Goal: Task Accomplishment & Management: Complete application form

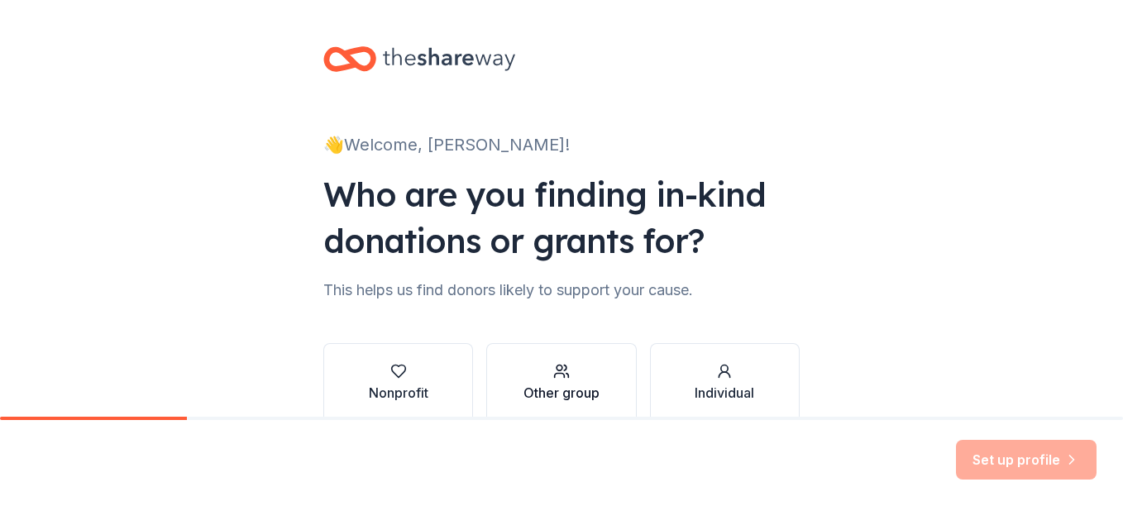
click at [563, 393] on div "Other group" at bounding box center [561, 393] width 76 height 20
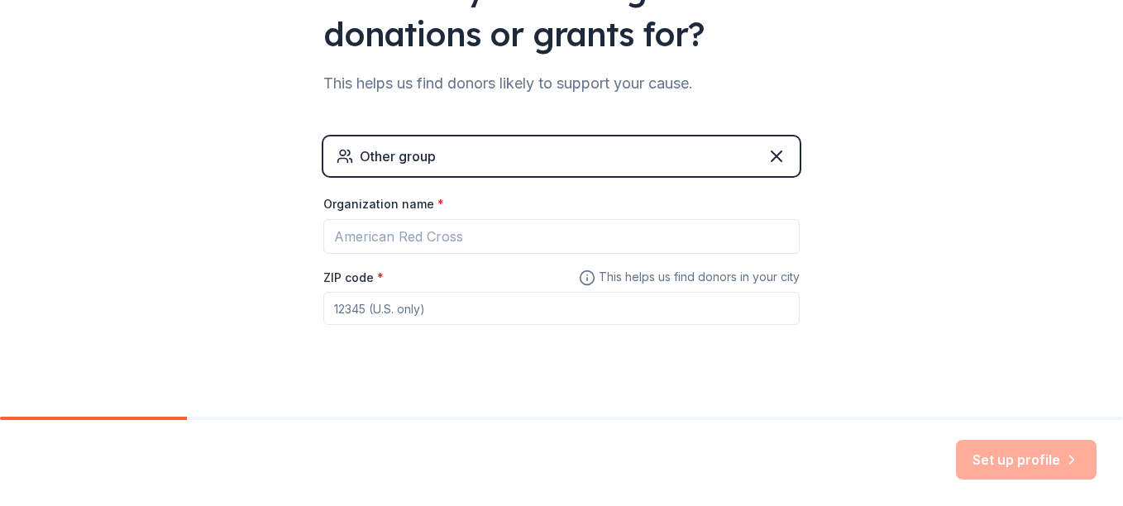
scroll to position [227, 0]
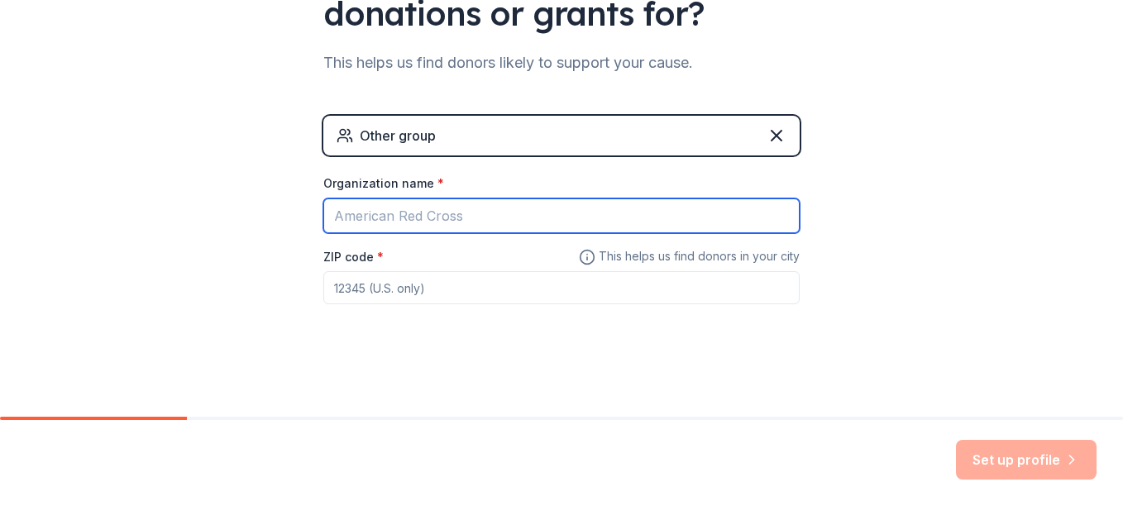
click at [530, 214] on input "Organization name *" at bounding box center [561, 215] width 476 height 35
type input "Continental Fall Festival"
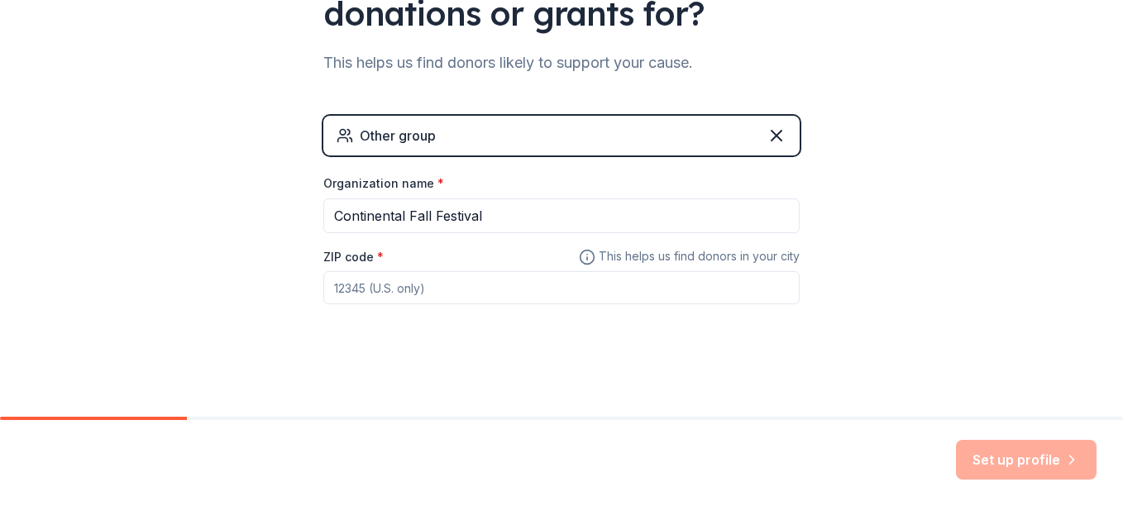
click at [507, 292] on input "ZIP code *" at bounding box center [561, 287] width 476 height 33
type input "45831"
click at [1024, 456] on button "Set up profile" at bounding box center [1026, 460] width 141 height 40
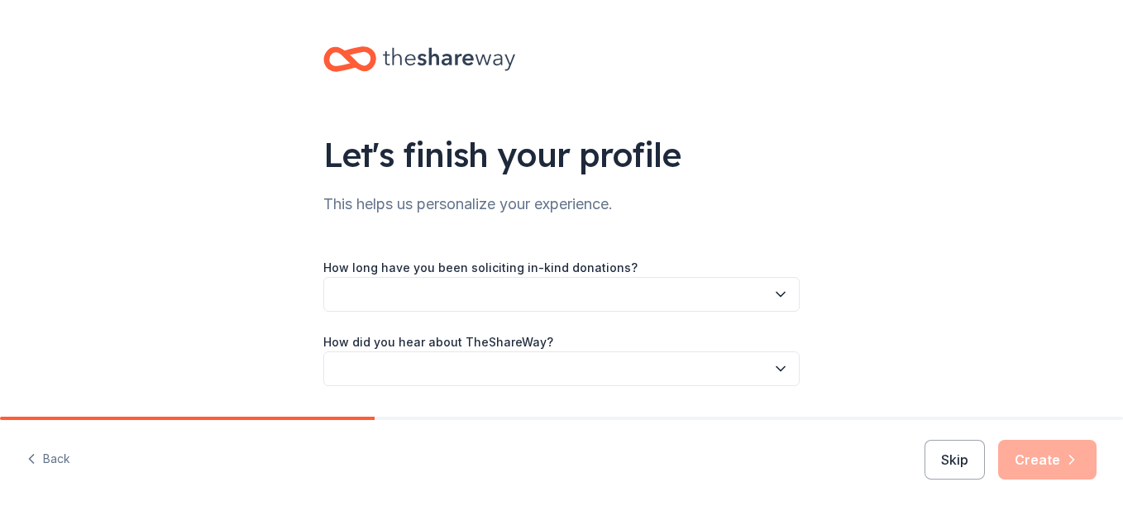
click at [662, 293] on button "button" at bounding box center [561, 294] width 476 height 35
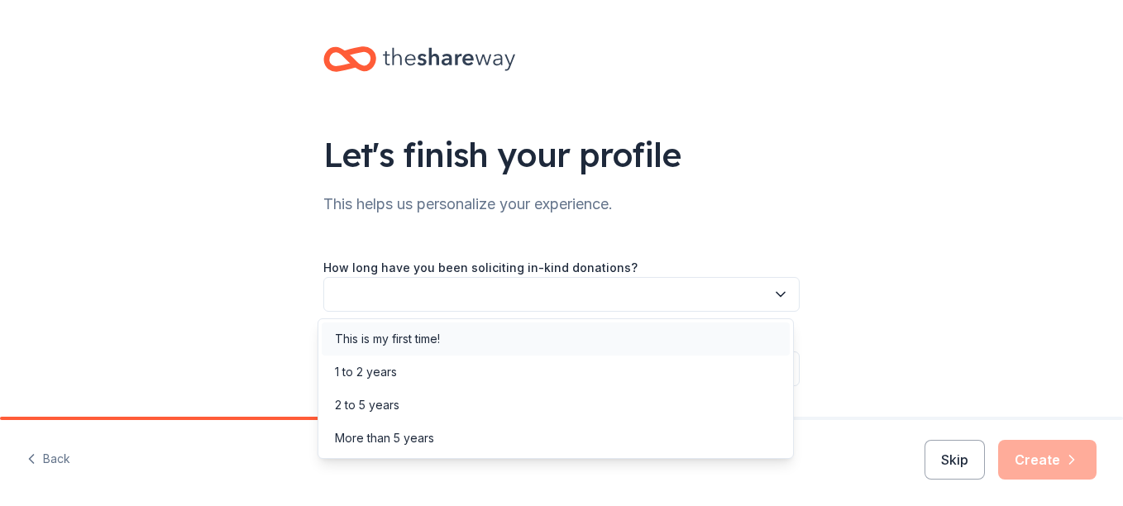
click at [440, 336] on div "This is my first time!" at bounding box center [387, 339] width 105 height 20
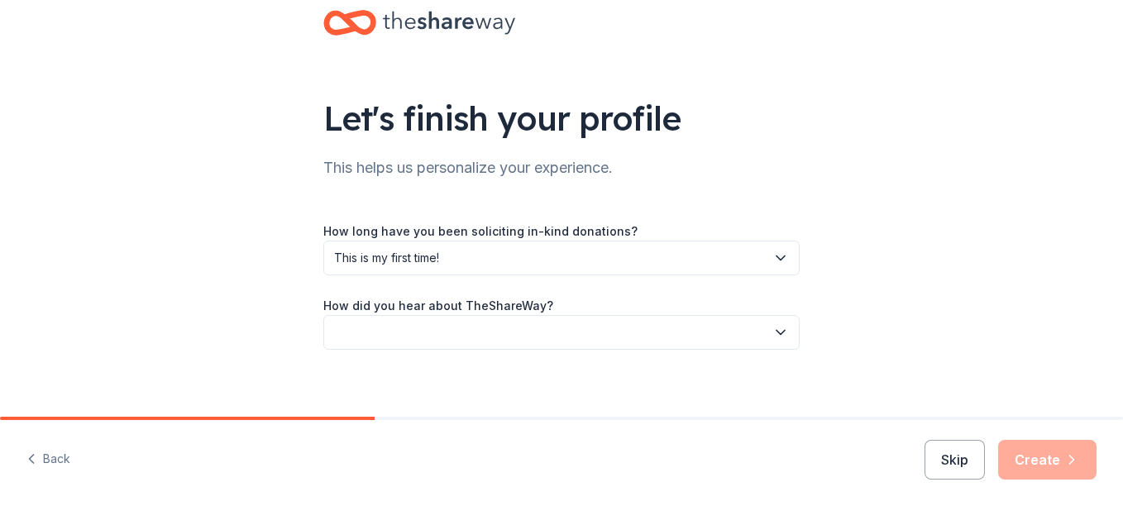
scroll to position [49, 0]
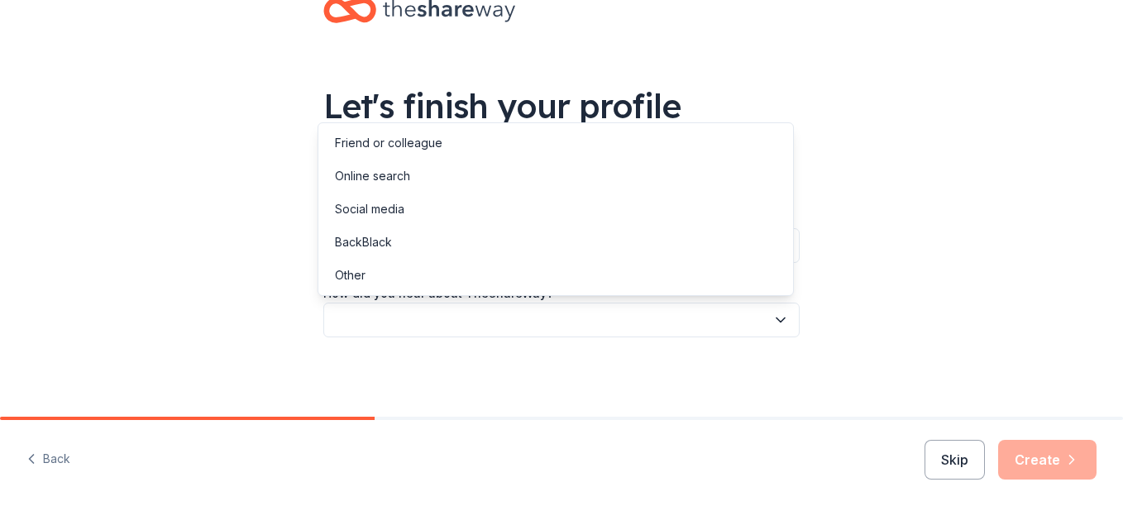
click at [471, 322] on button "button" at bounding box center [561, 320] width 476 height 35
click at [406, 182] on div "Online search" at bounding box center [372, 176] width 75 height 20
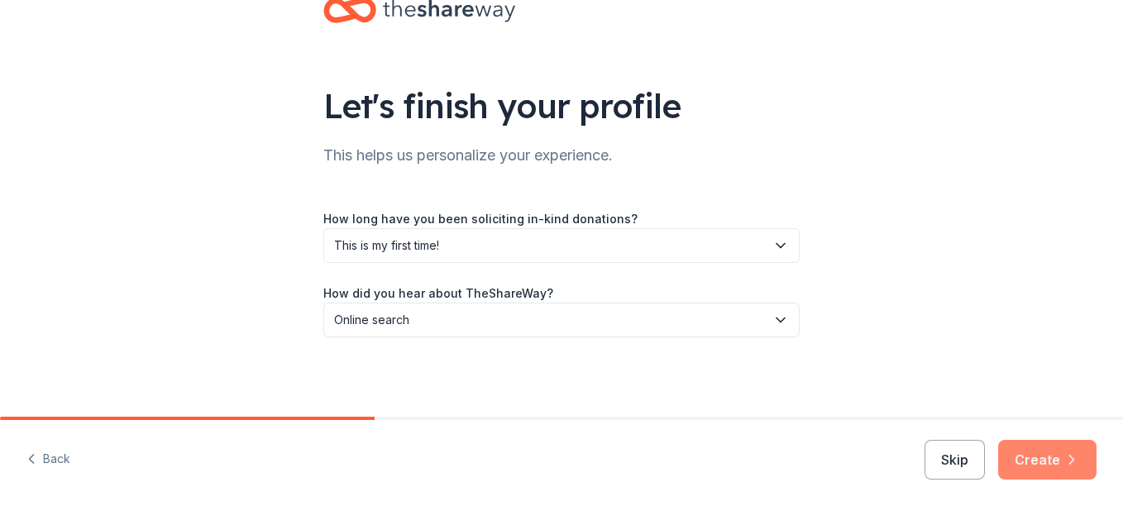
click at [1034, 457] on button "Create" at bounding box center [1047, 460] width 98 height 40
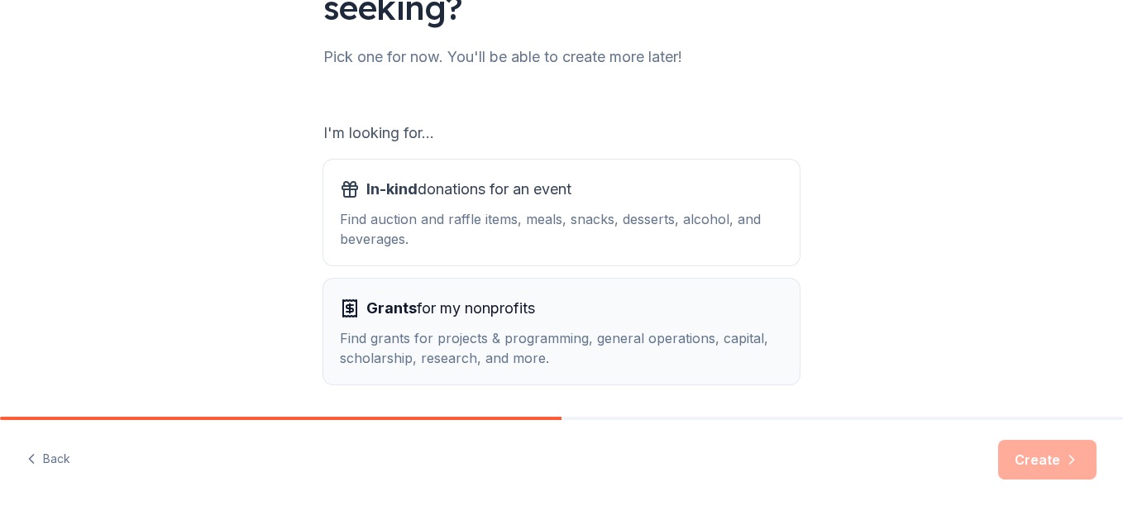
scroll to position [168, 0]
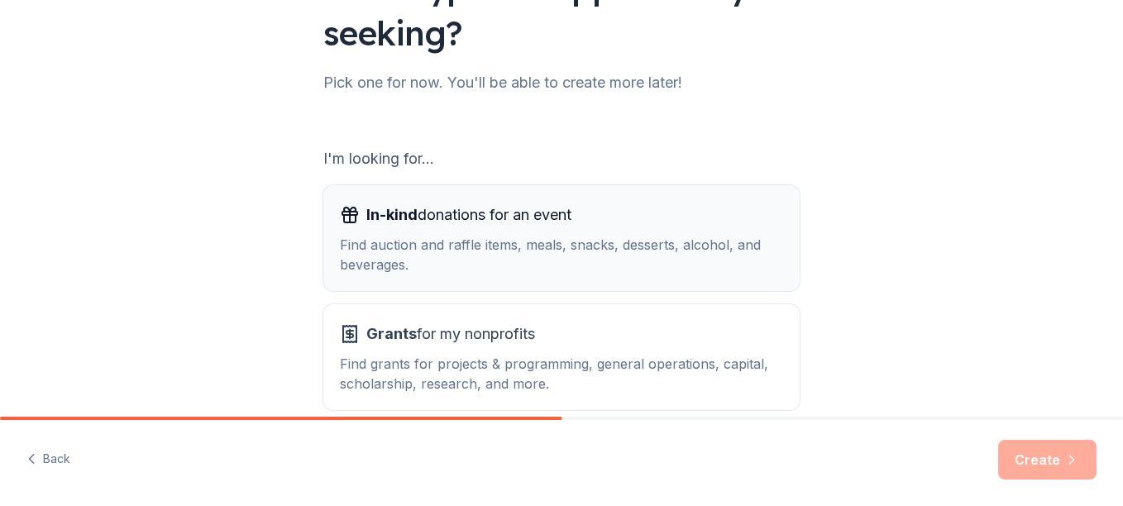
click at [470, 218] on span "In-kind donations for an event" at bounding box center [468, 215] width 205 height 26
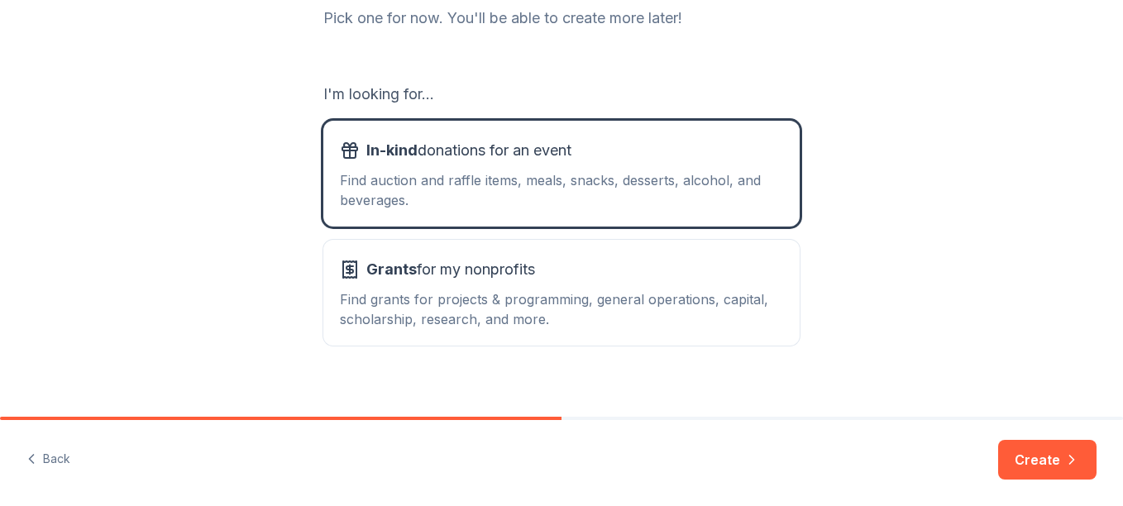
scroll to position [251, 0]
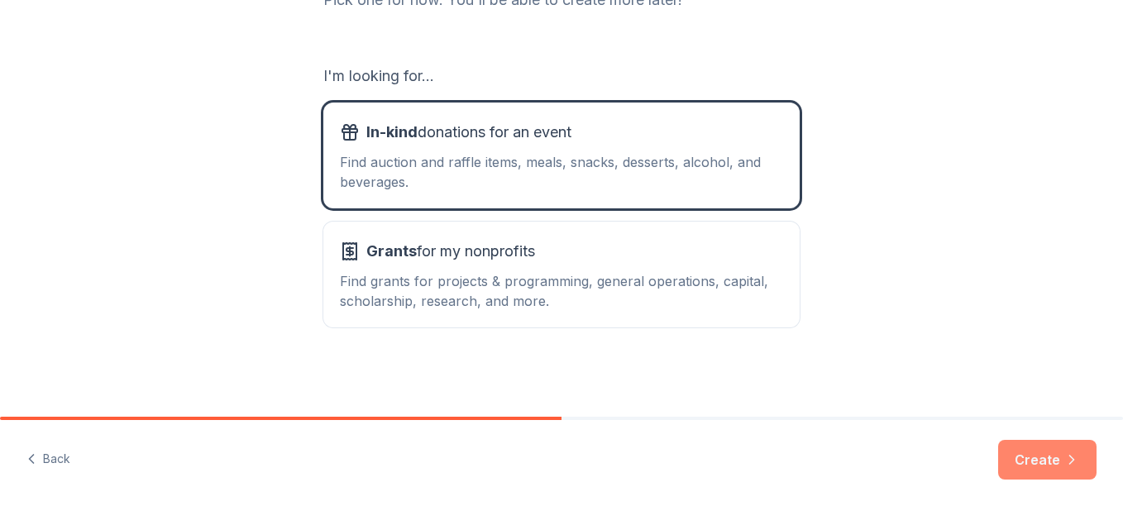
click at [1054, 457] on button "Create" at bounding box center [1047, 460] width 98 height 40
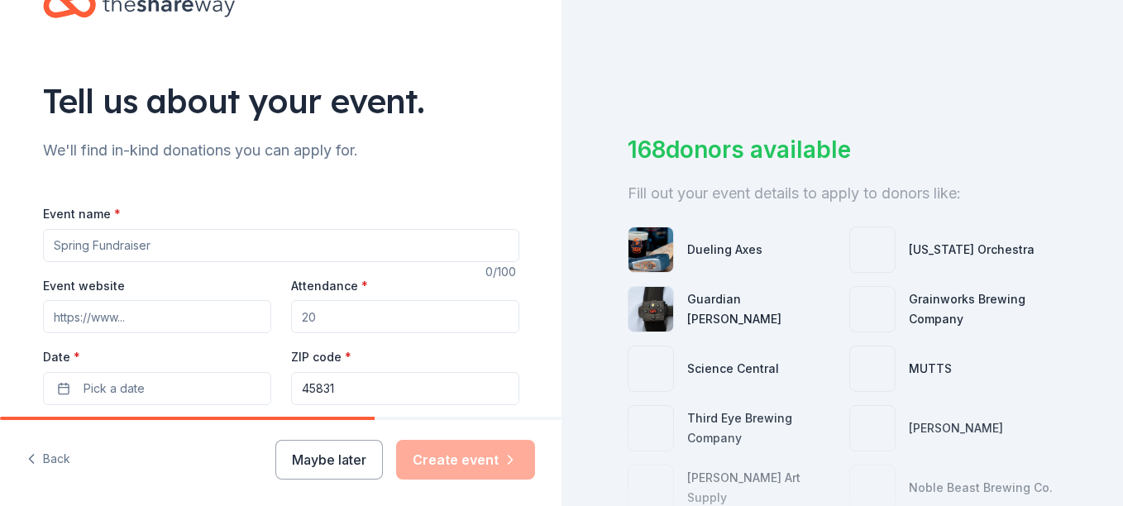
scroll to position [83, 0]
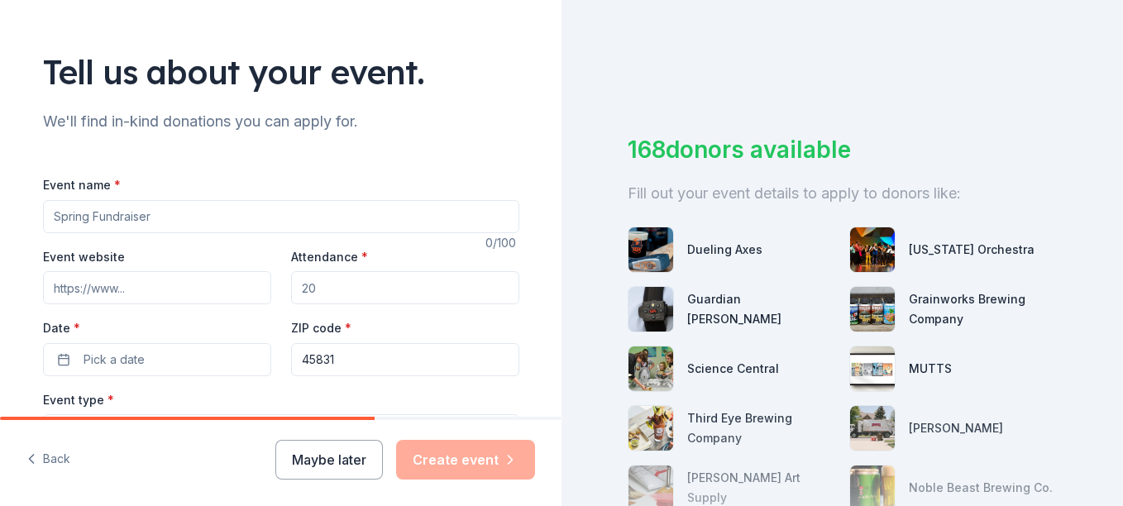
click at [246, 215] on input "Event name *" at bounding box center [281, 216] width 476 height 33
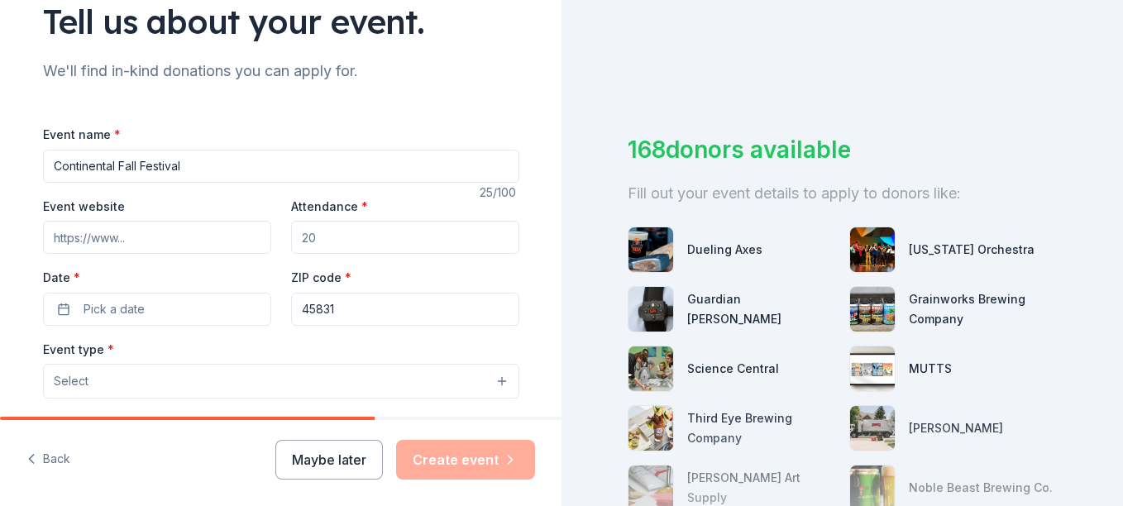
scroll to position [165, 0]
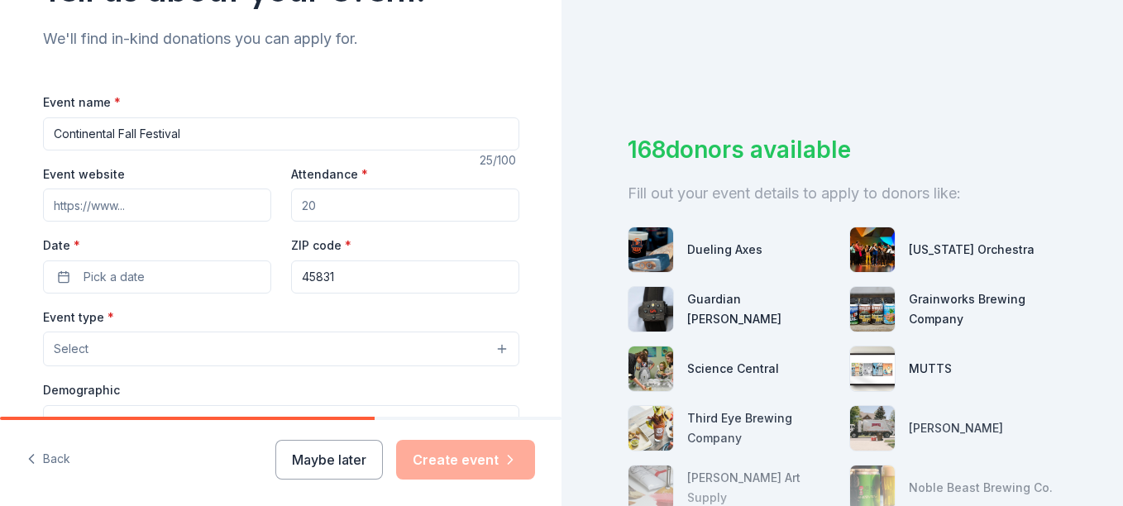
type input "Continental Fall Festival"
click at [362, 207] on input "Attendance *" at bounding box center [405, 205] width 228 height 33
click at [361, 208] on input "Attendance *" at bounding box center [405, 205] width 228 height 33
type input "250"
click at [132, 272] on span "Pick a date" at bounding box center [114, 277] width 61 height 20
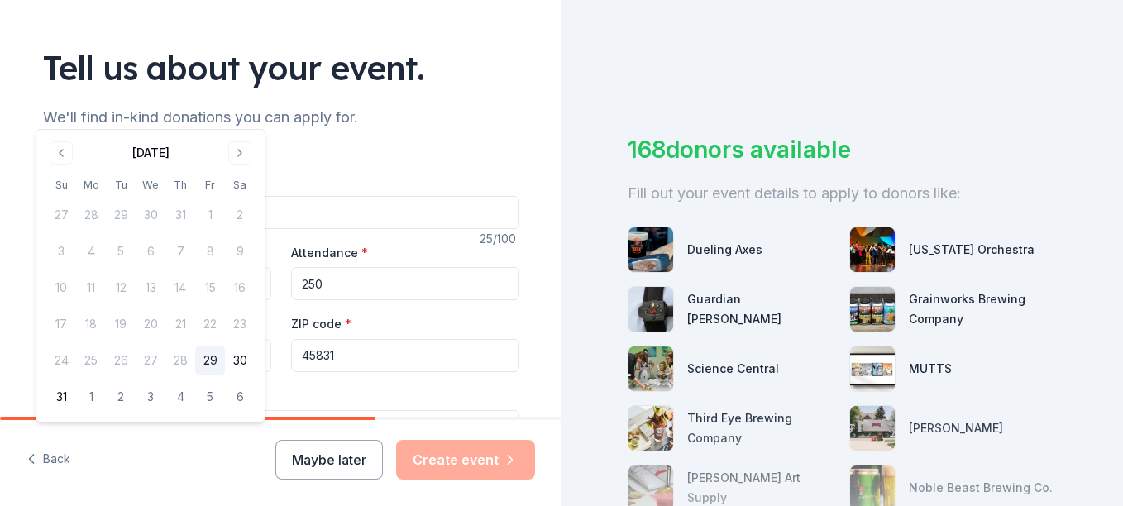
scroll to position [0, 0]
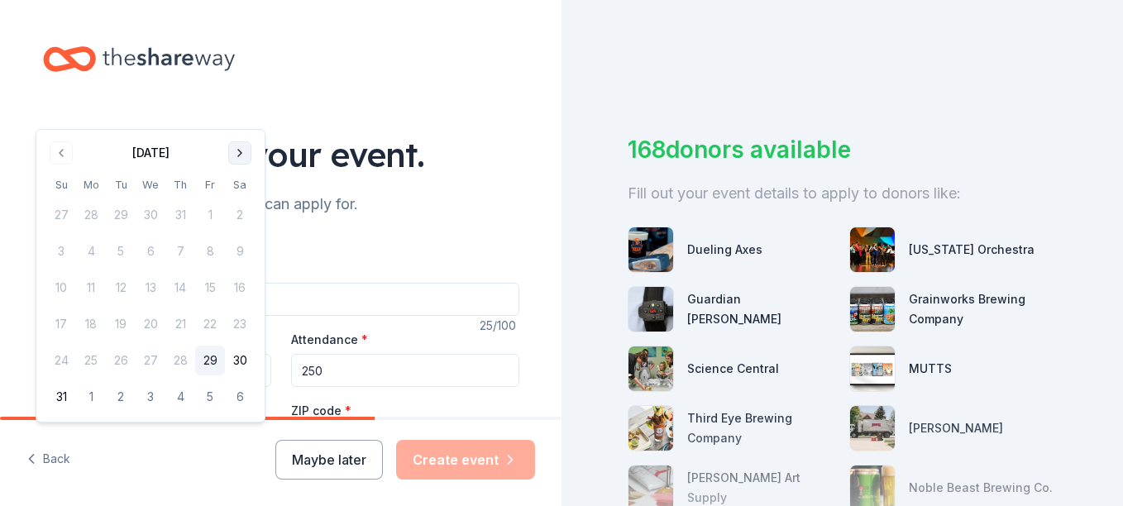
click at [245, 151] on button "Go to next month" at bounding box center [239, 152] width 23 height 23
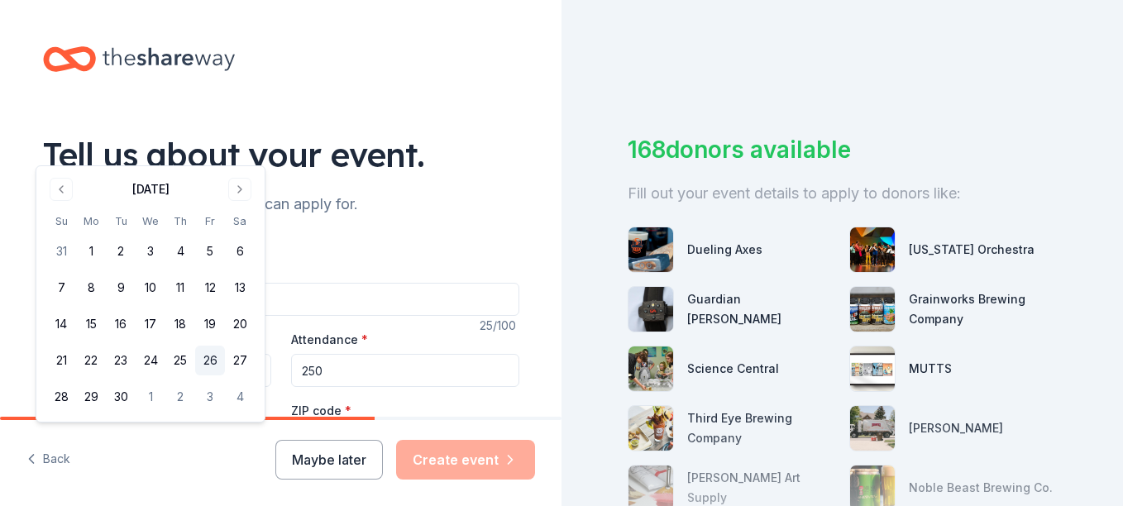
click at [216, 357] on button "26" at bounding box center [210, 361] width 30 height 30
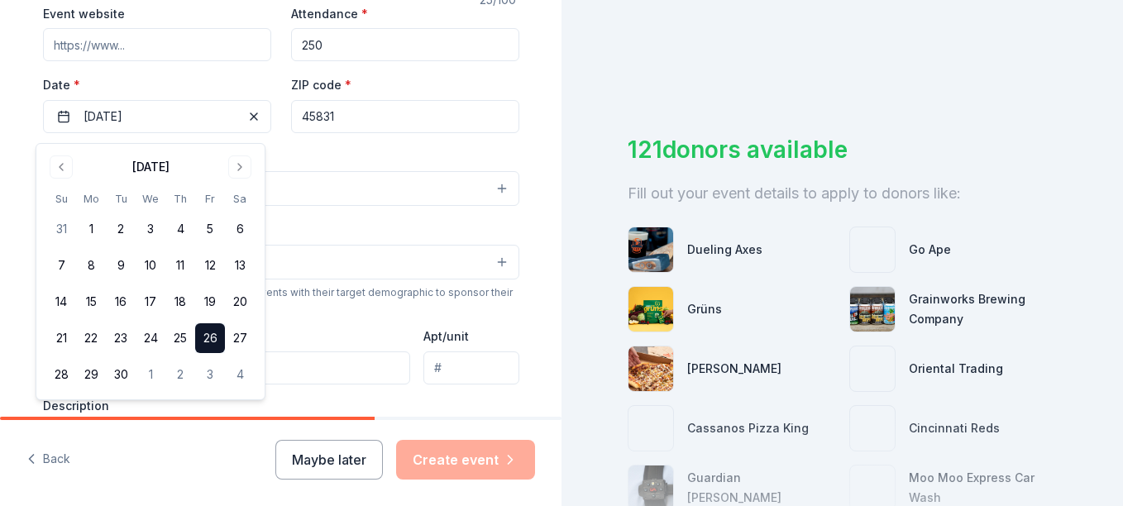
scroll to position [331, 0]
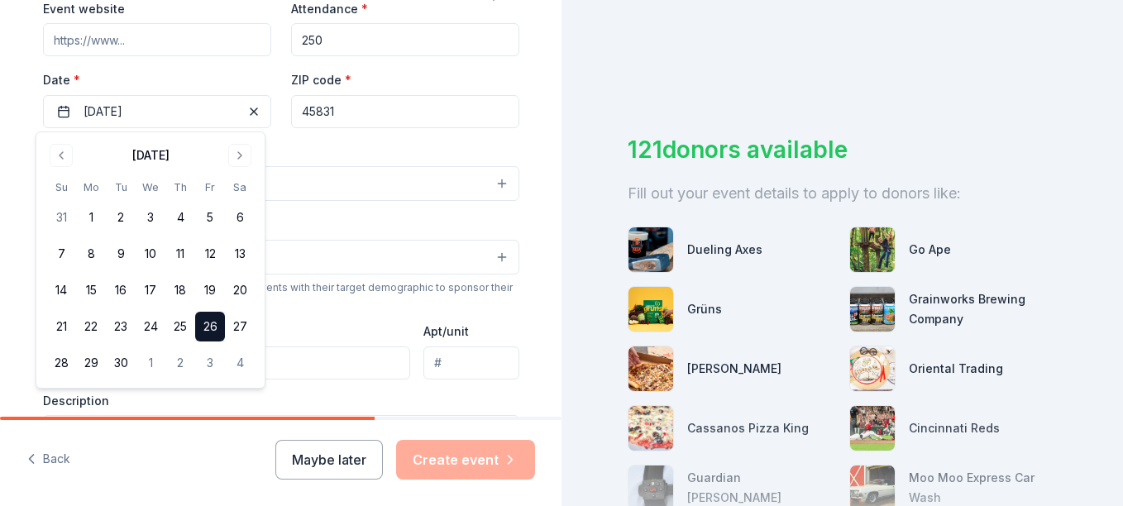
click at [386, 192] on button "Select" at bounding box center [281, 183] width 476 height 35
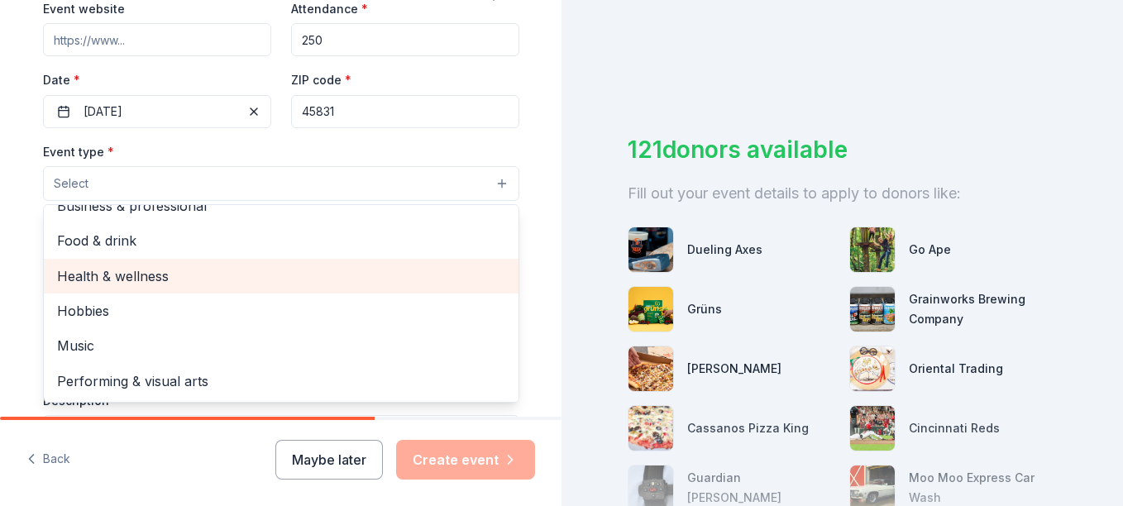
scroll to position [0, 0]
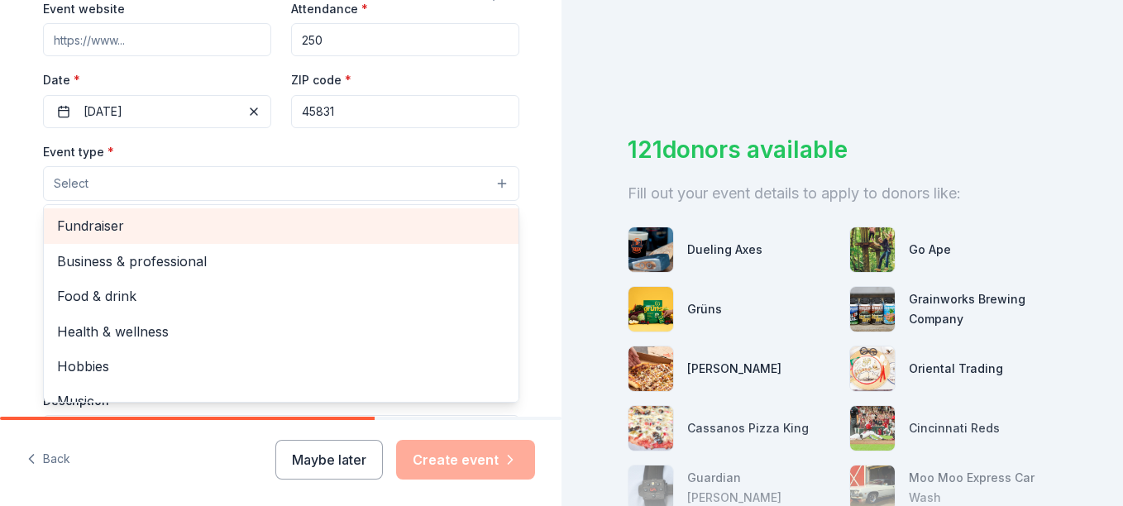
click at [378, 232] on span "Fundraiser" at bounding box center [281, 226] width 448 height 22
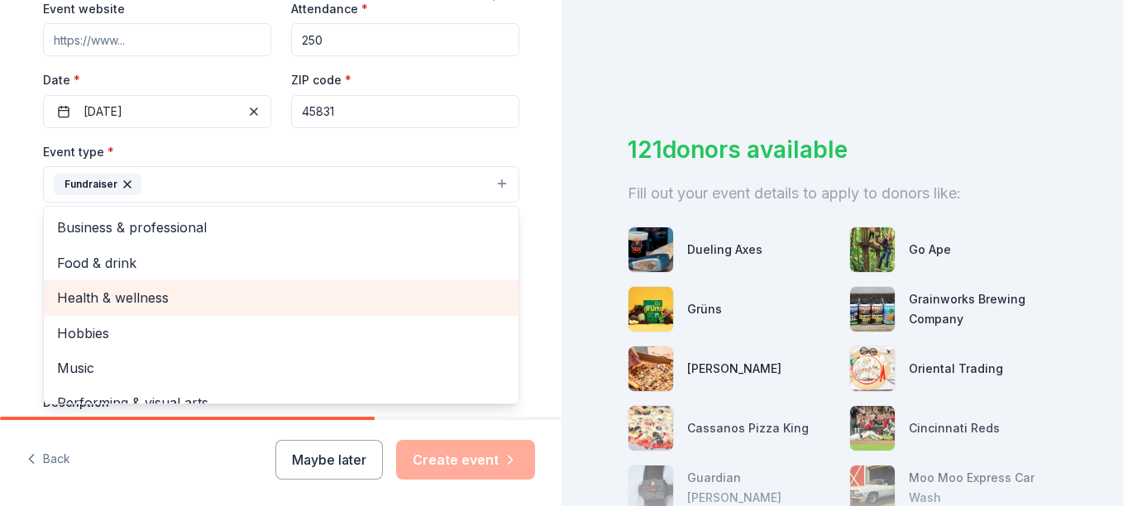
scroll to position [20, 0]
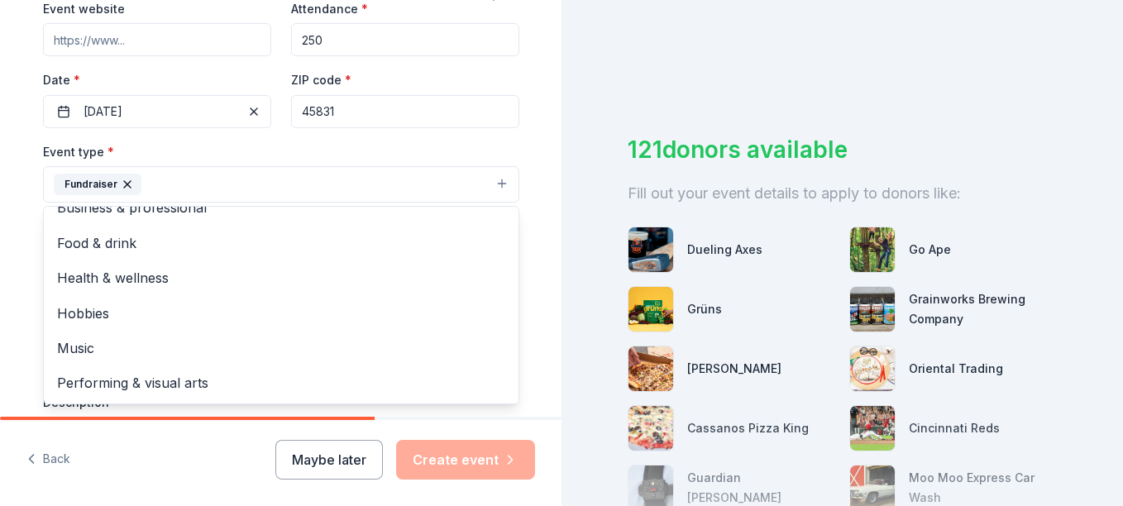
click at [545, 308] on div "Tell us about your event. We'll find in-kind donations you can apply for. Event…" at bounding box center [281, 220] width 562 height 1102
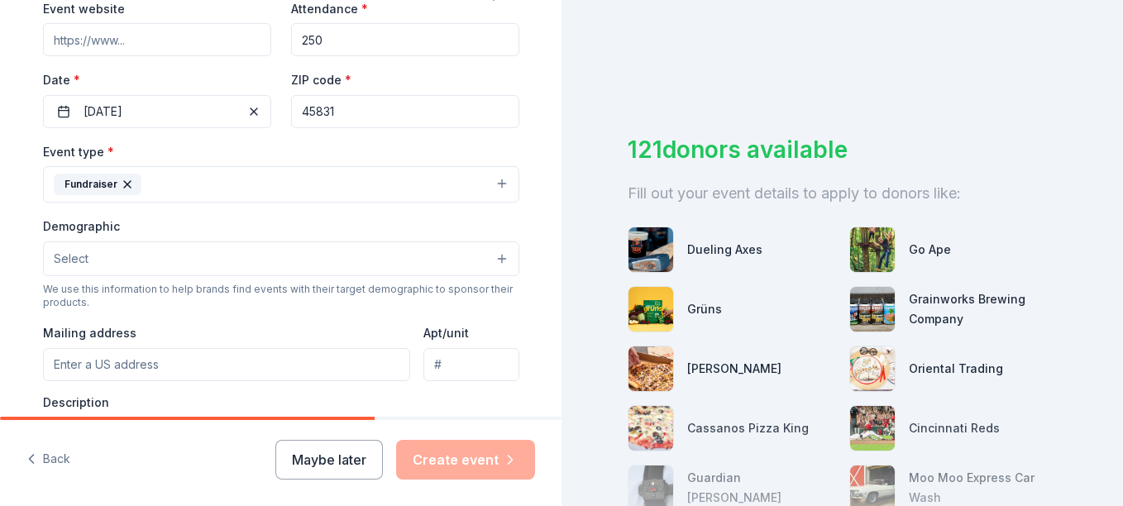
click at [287, 267] on button "Select" at bounding box center [281, 258] width 476 height 35
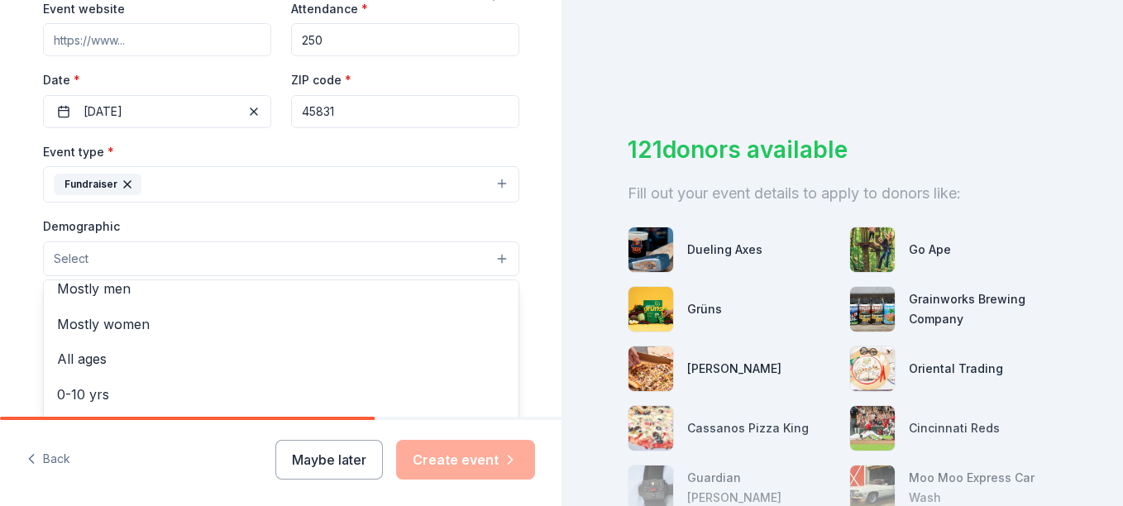
scroll to position [83, 0]
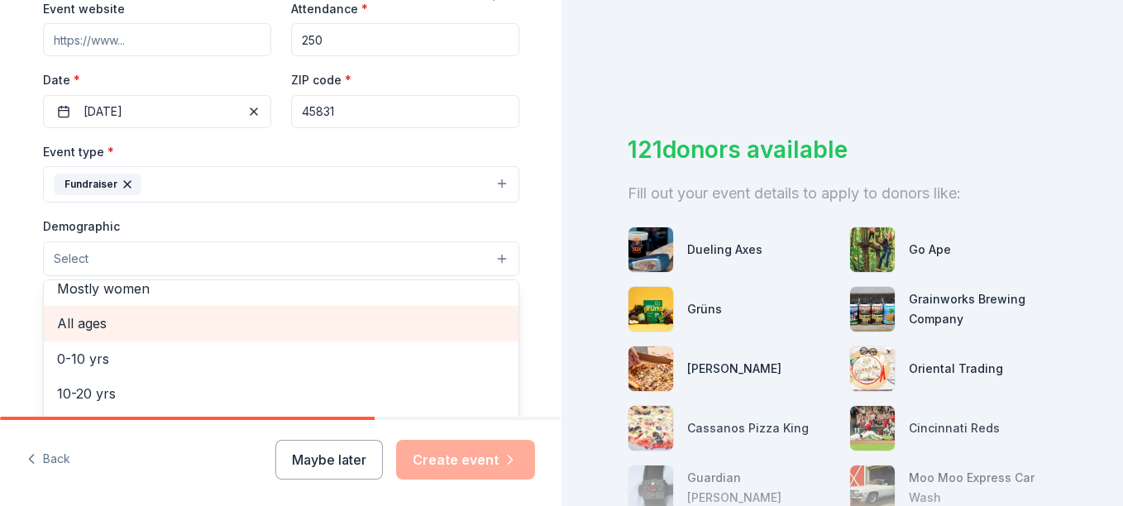
click at [275, 329] on span "All ages" at bounding box center [281, 324] width 448 height 22
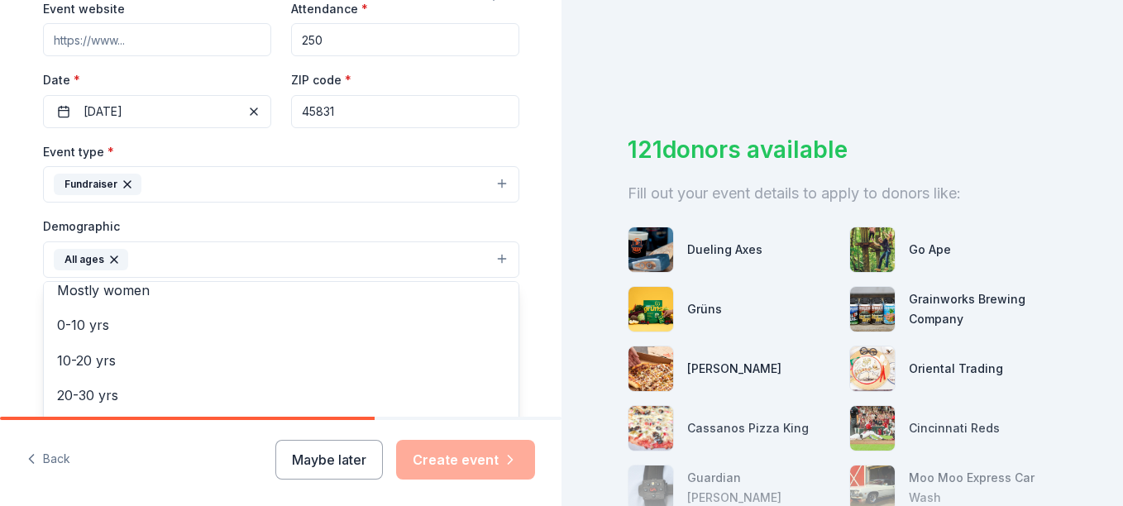
click at [539, 313] on div "Tell us about your event. We'll find in-kind donations you can apply for. Event…" at bounding box center [281, 221] width 562 height 1104
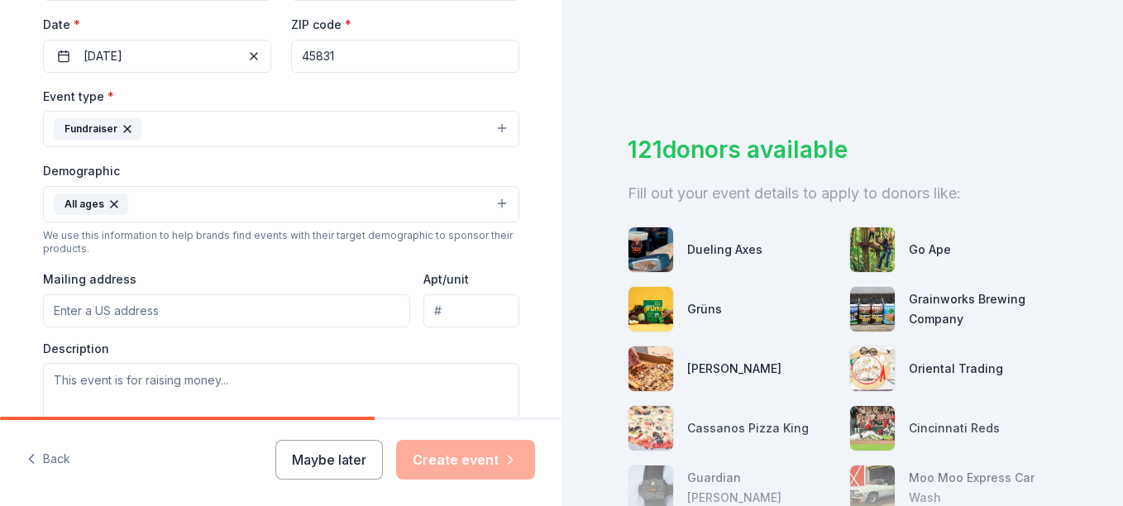
scroll to position [496, 0]
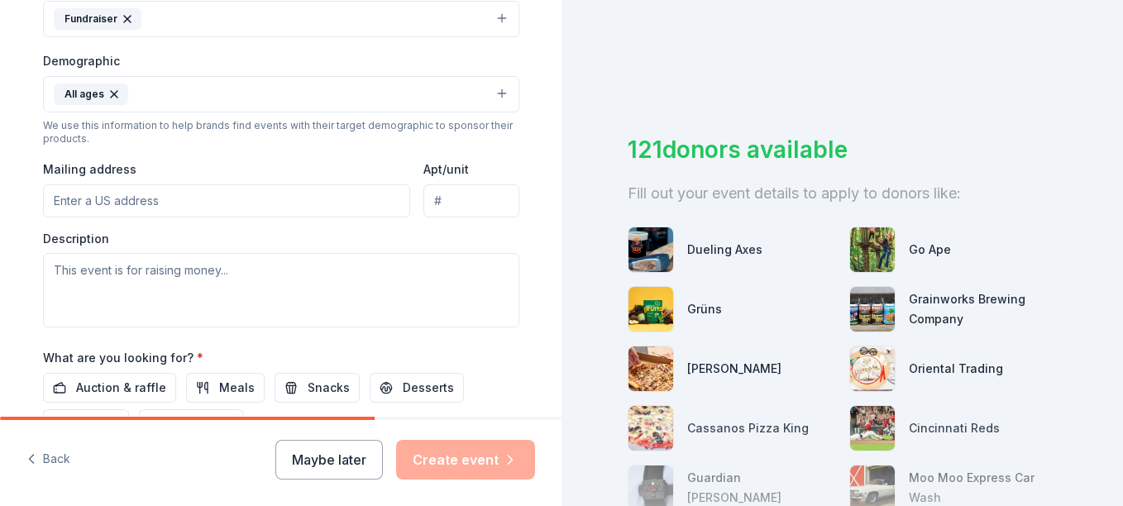
click at [191, 200] on input "Mailing address" at bounding box center [227, 200] width 368 height 33
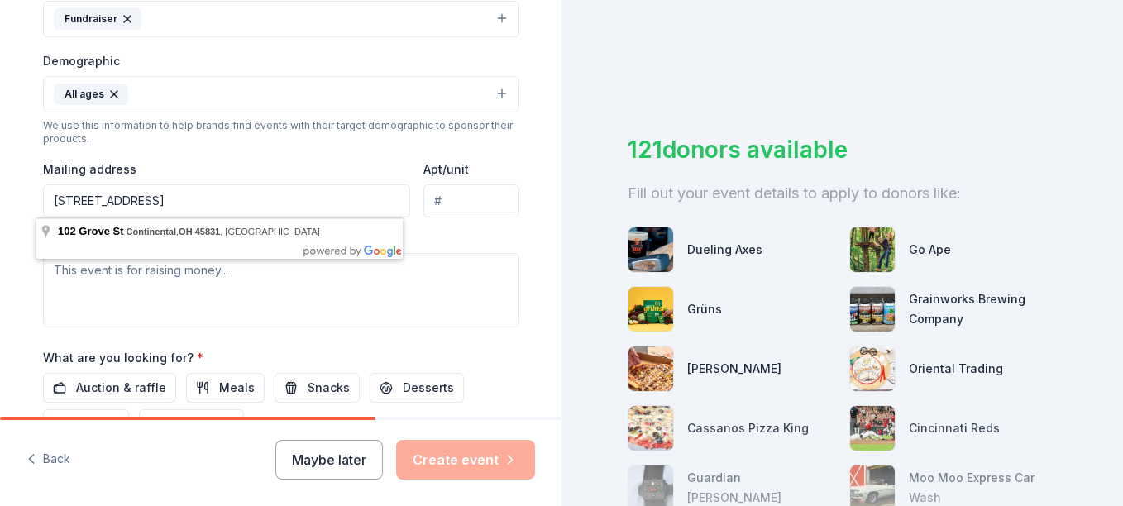
type input "102 W Grove St, Continental, OH 45831"
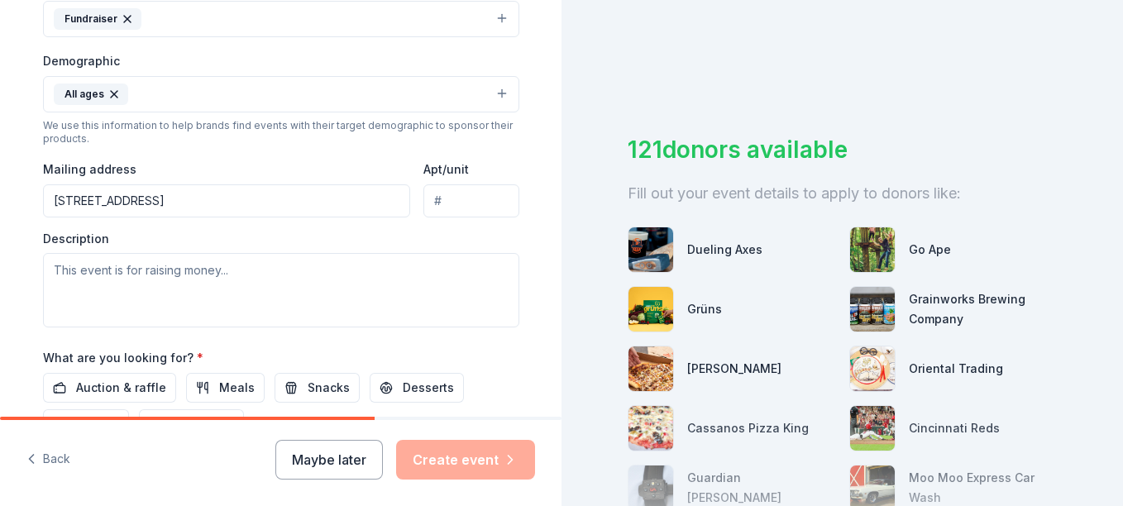
click at [237, 154] on div "Event type * Fundraiser Demographic All ages We use this information to help br…" at bounding box center [281, 151] width 476 height 351
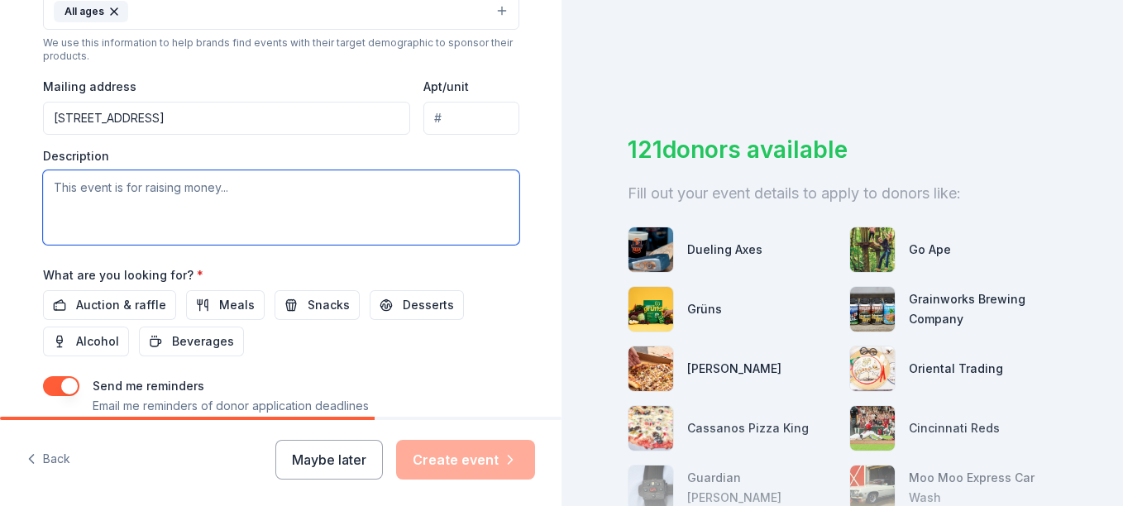
click at [141, 222] on textarea at bounding box center [281, 207] width 476 height 74
drag, startPoint x: 246, startPoint y: 187, endPoint x: 471, endPoint y: 202, distance: 225.4
click at [471, 202] on textarea "Continental Fall Festival is put on by several different vendors in our small co" at bounding box center [281, 207] width 476 height 74
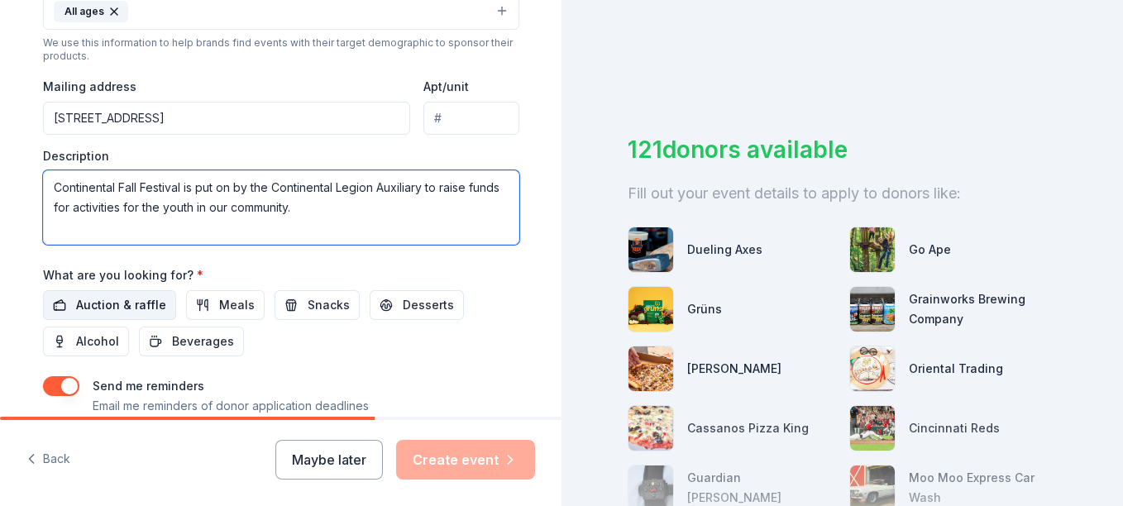
type textarea "Continental Fall Festival is put on by the Continental Legion Auxiliary to rais…"
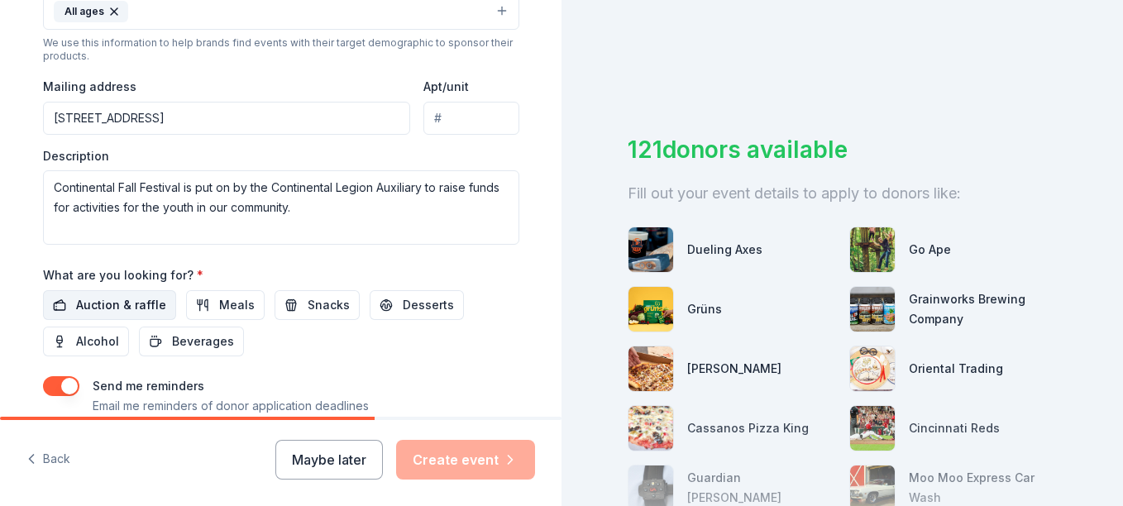
click at [107, 295] on span "Auction & raffle" at bounding box center [121, 305] width 90 height 20
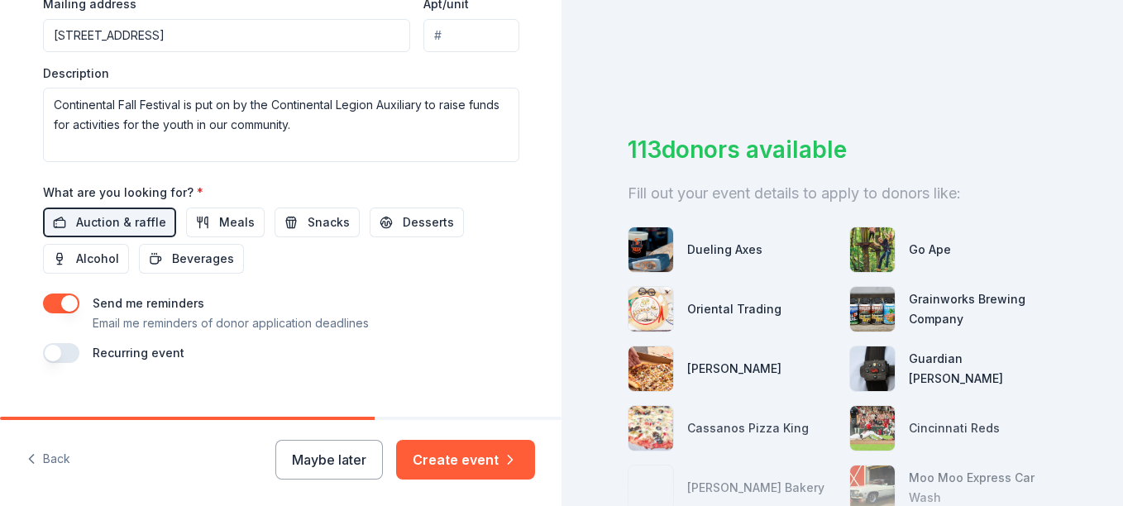
scroll to position [687, 0]
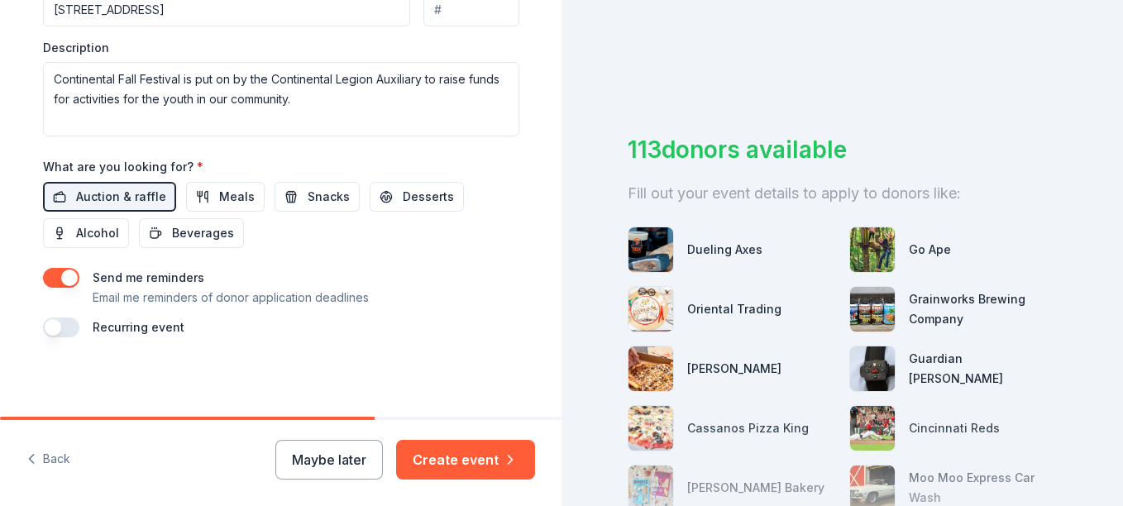
click at [46, 332] on button "button" at bounding box center [61, 328] width 36 height 20
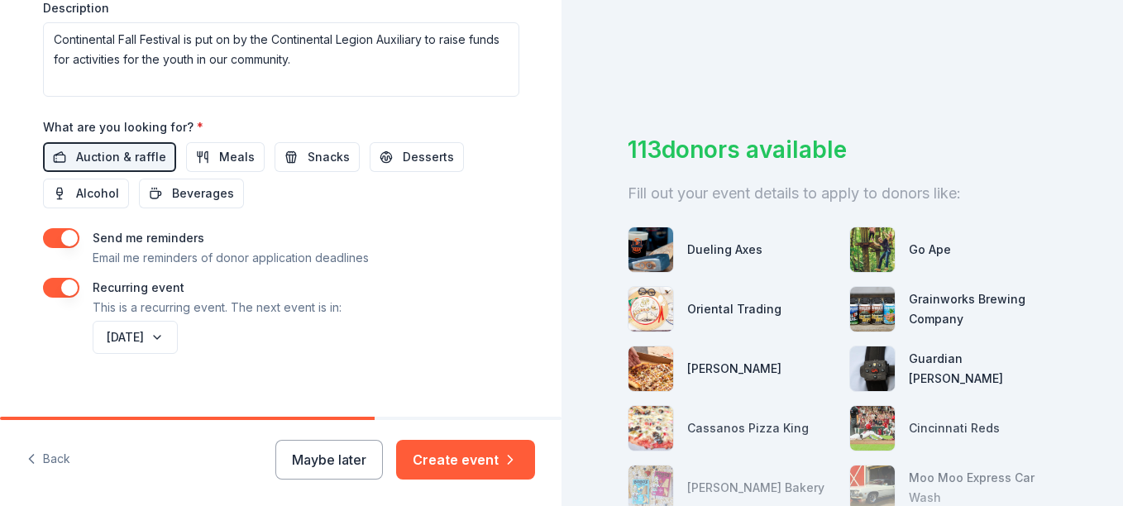
scroll to position [747, 0]
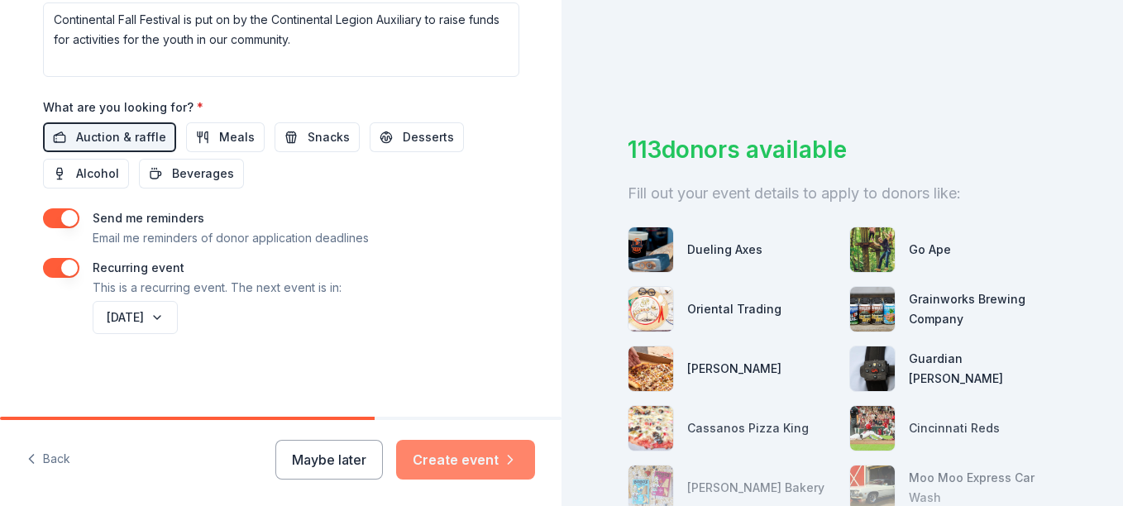
click at [471, 459] on button "Create event" at bounding box center [465, 460] width 139 height 40
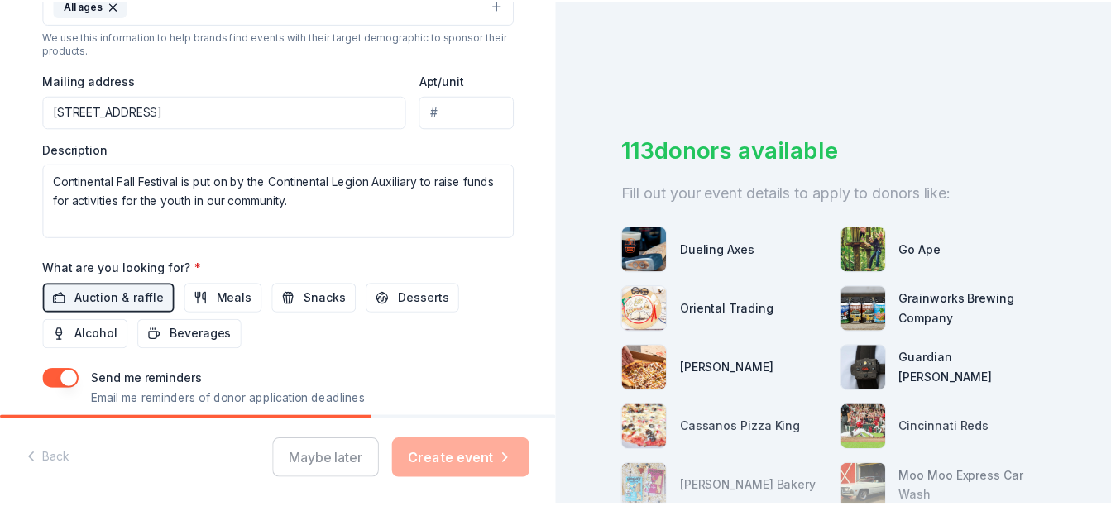
scroll to position [581, 0]
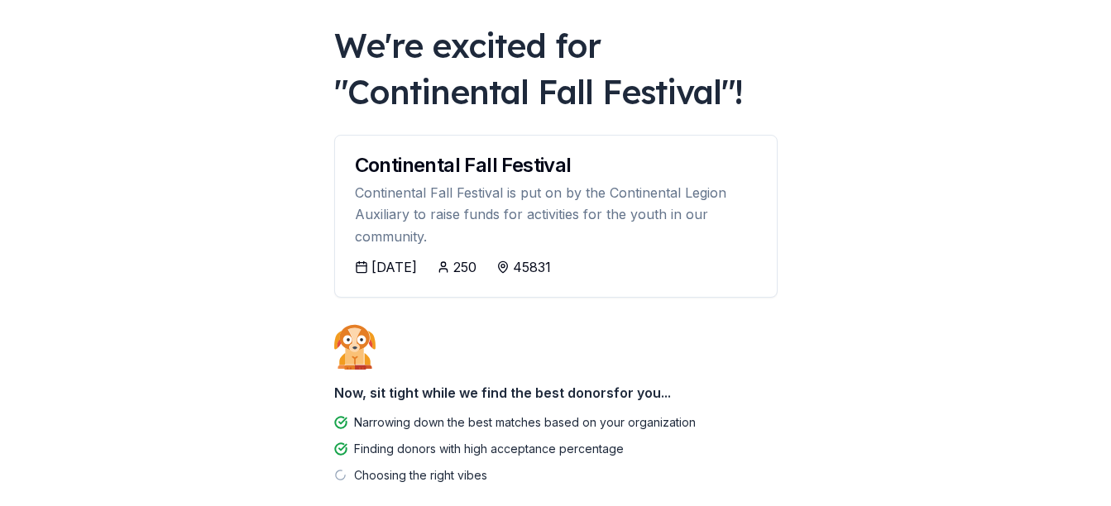
scroll to position [165, 0]
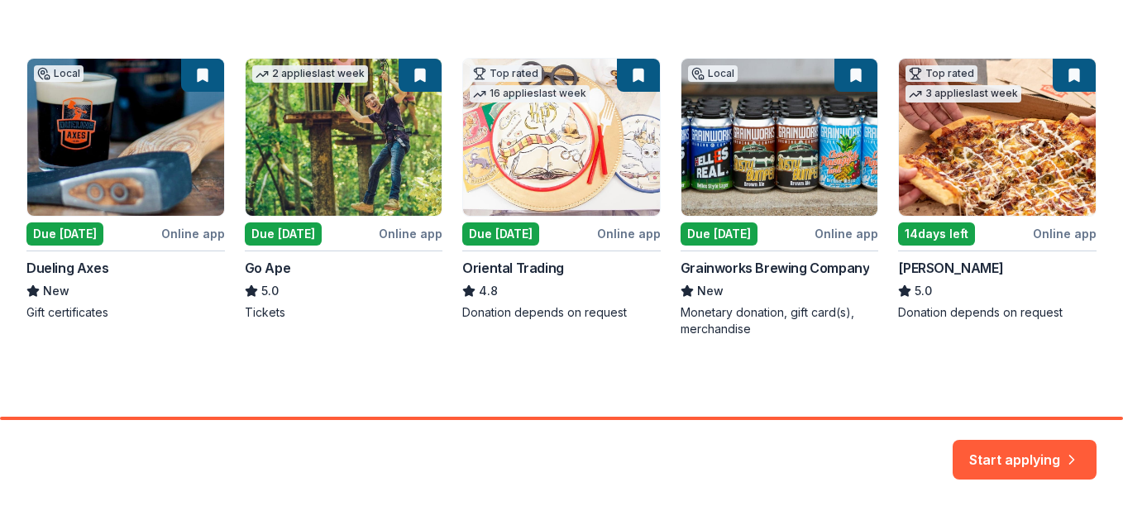
scroll to position [196, 0]
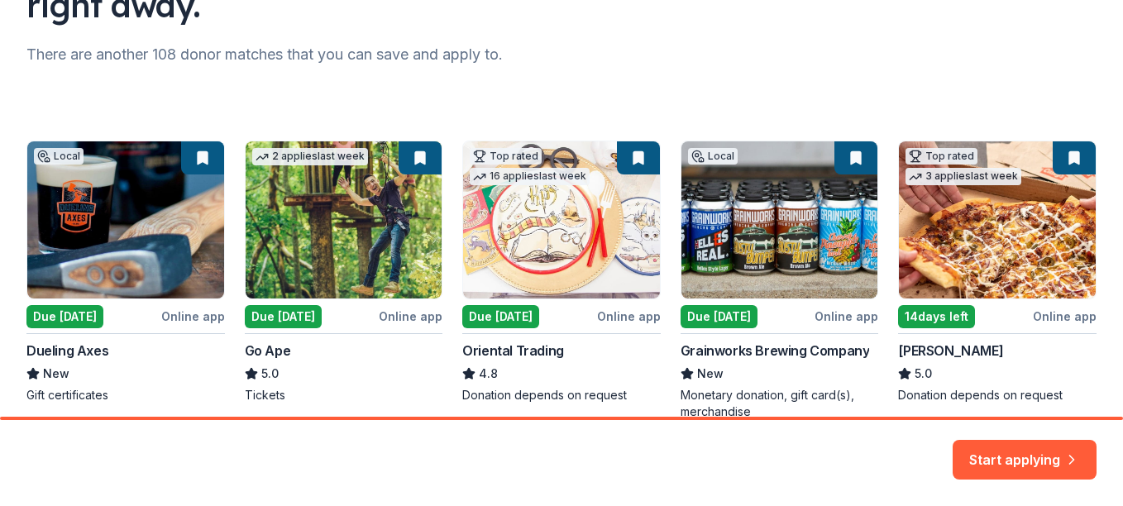
click at [59, 312] on div "Local Due today Online app Dueling Axes New Gift certificates 2 applies last we…" at bounding box center [561, 281] width 1070 height 280
click at [158, 228] on div "Local Due today Online app Dueling Axes New Gift certificates 2 applies last we…" at bounding box center [561, 281] width 1070 height 280
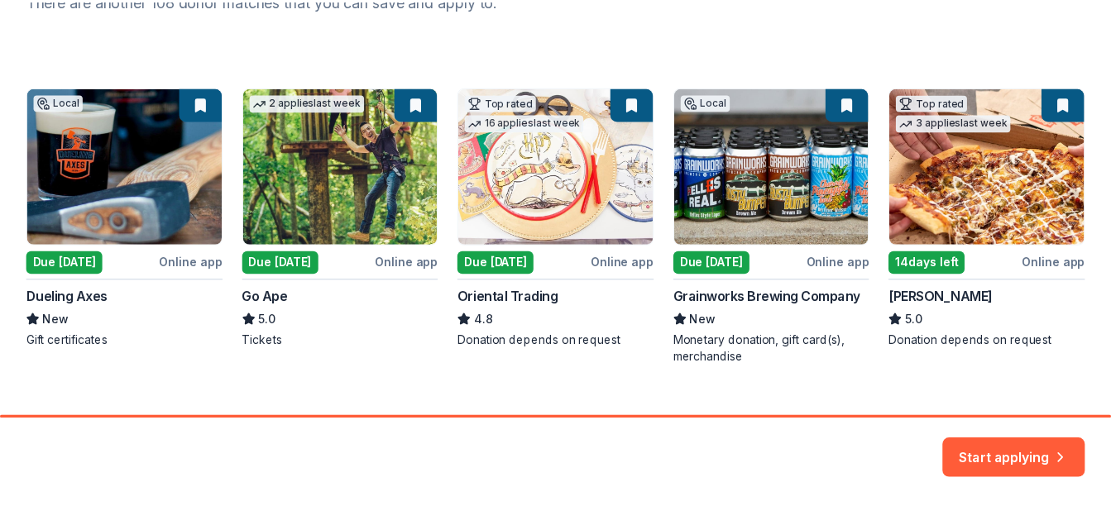
scroll to position [279, 0]
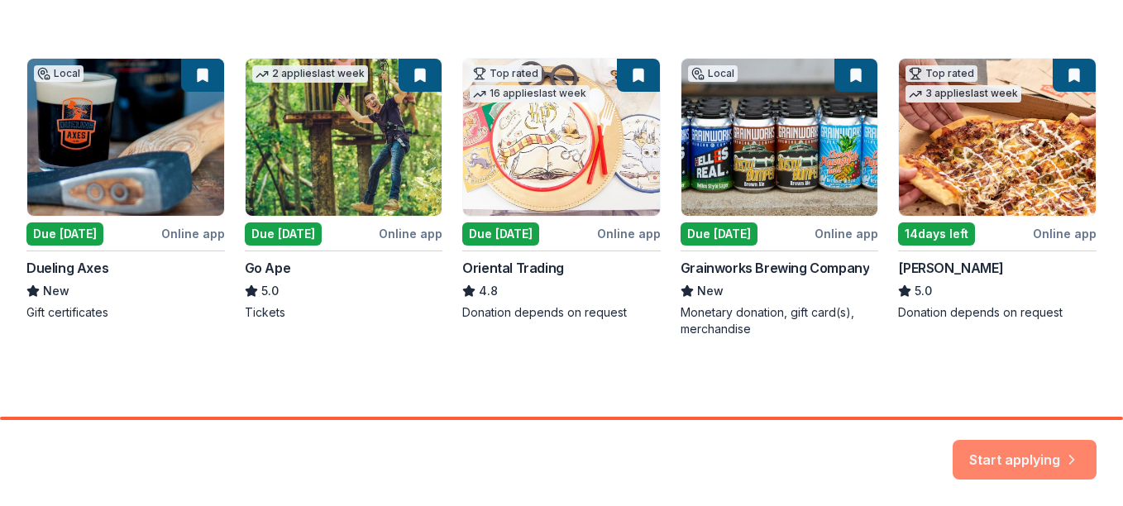
click at [1021, 453] on button "Start applying" at bounding box center [1025, 450] width 144 height 40
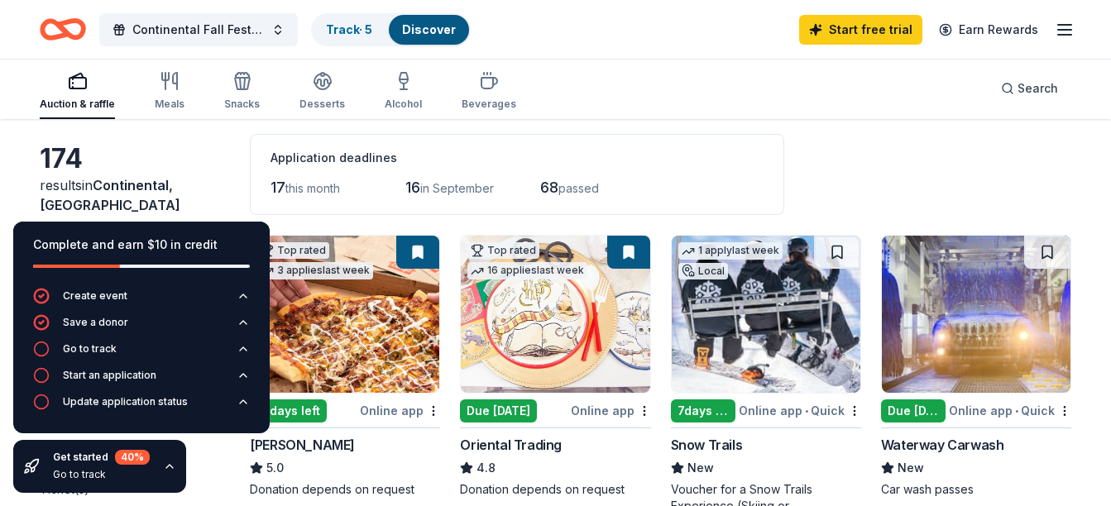
scroll to position [165, 0]
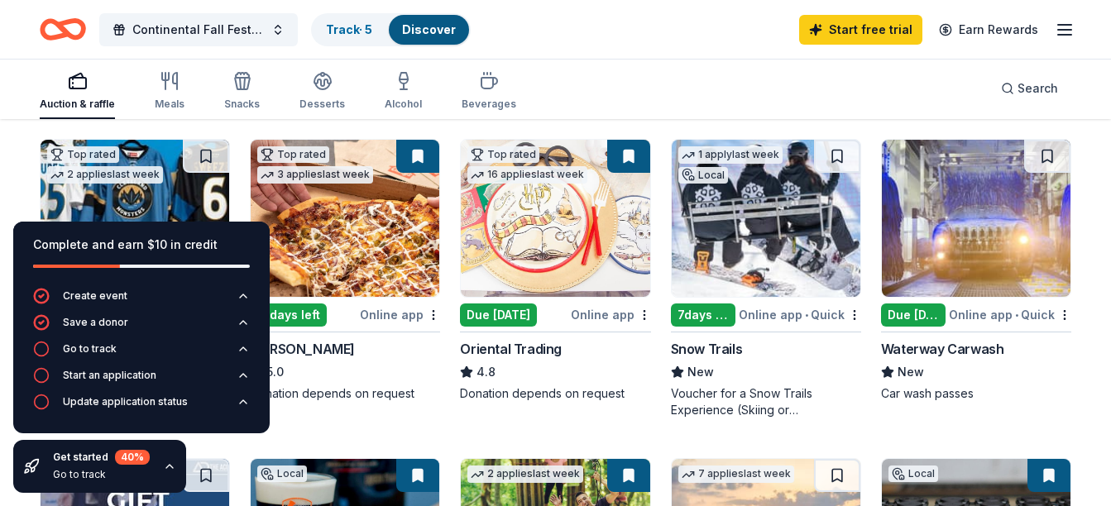
click at [588, 318] on div "Online app" at bounding box center [611, 314] width 80 height 21
click at [404, 316] on div "Online app" at bounding box center [400, 314] width 80 height 21
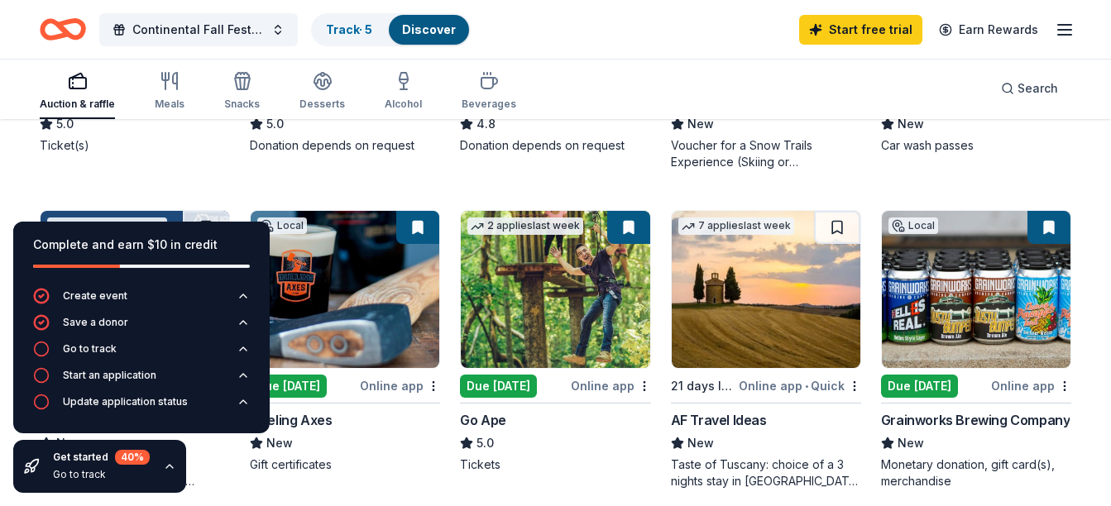
scroll to position [496, 0]
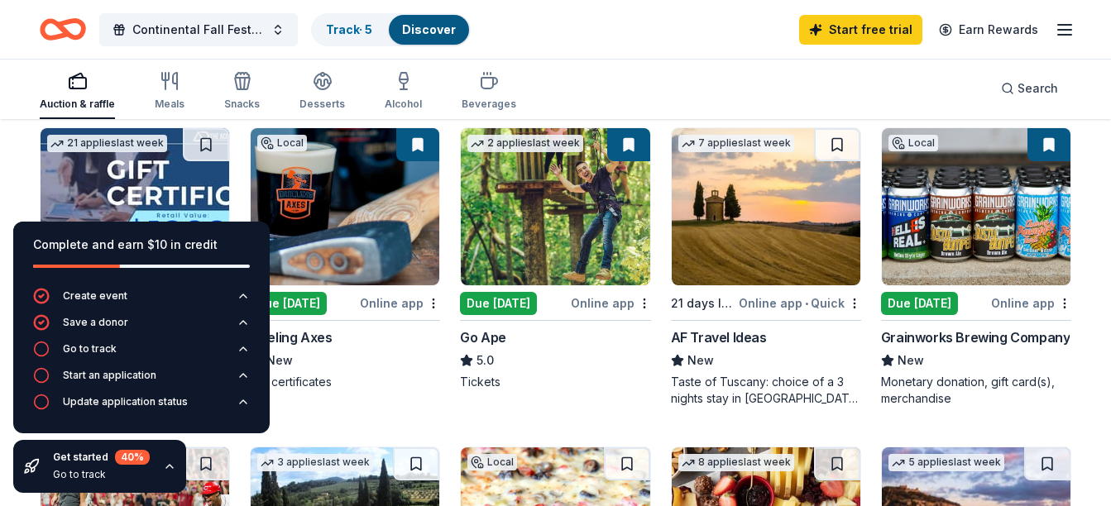
click at [412, 304] on div "Online app" at bounding box center [400, 303] width 80 height 21
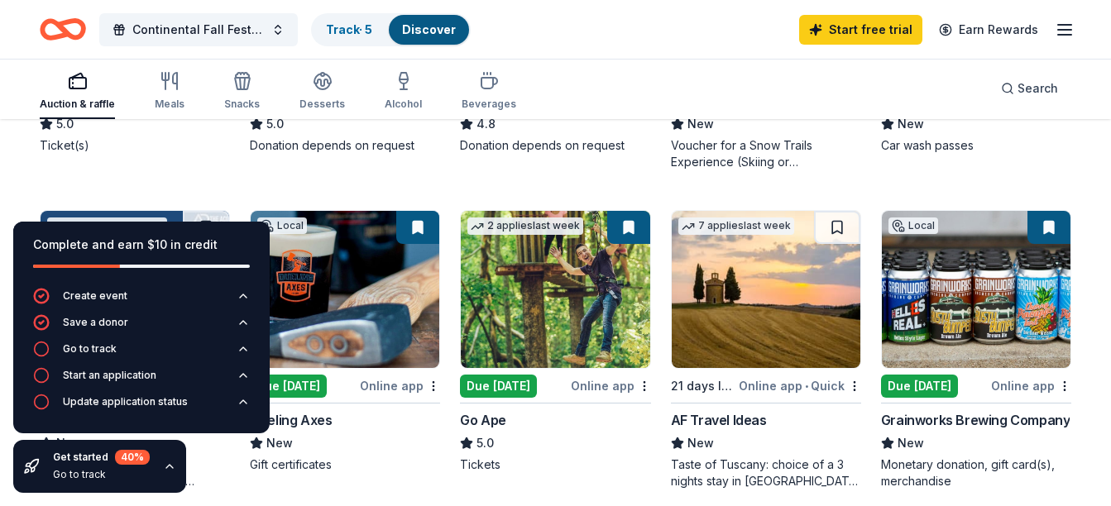
scroll to position [83, 0]
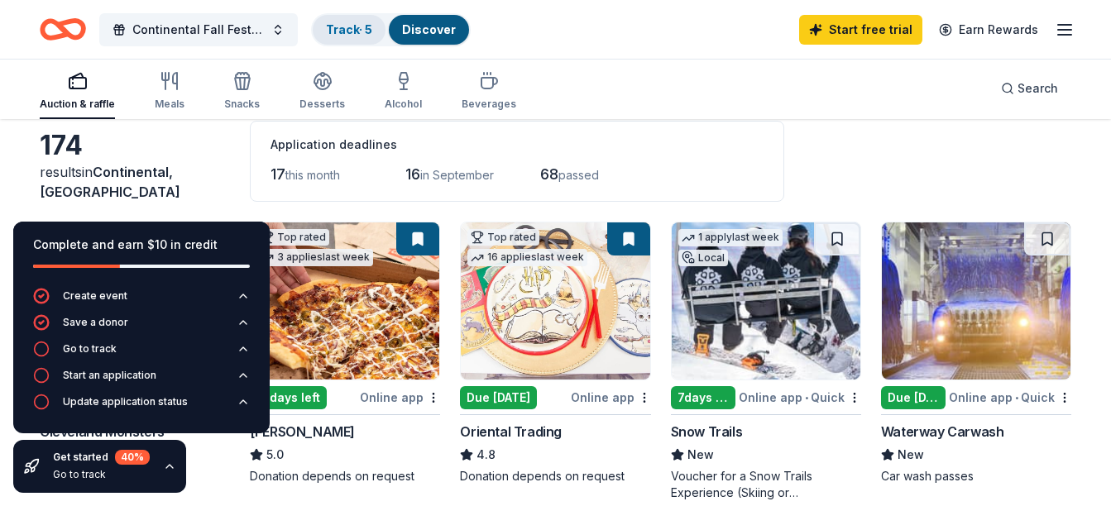
click at [360, 29] on link "Track · 5" at bounding box center [349, 29] width 46 height 14
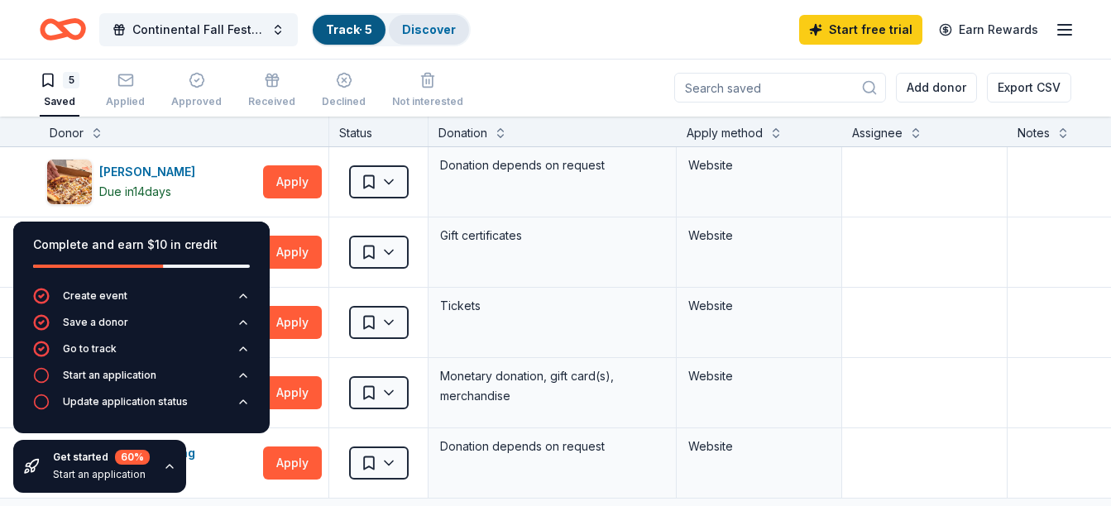
click at [419, 20] on div "Discover" at bounding box center [429, 30] width 80 height 30
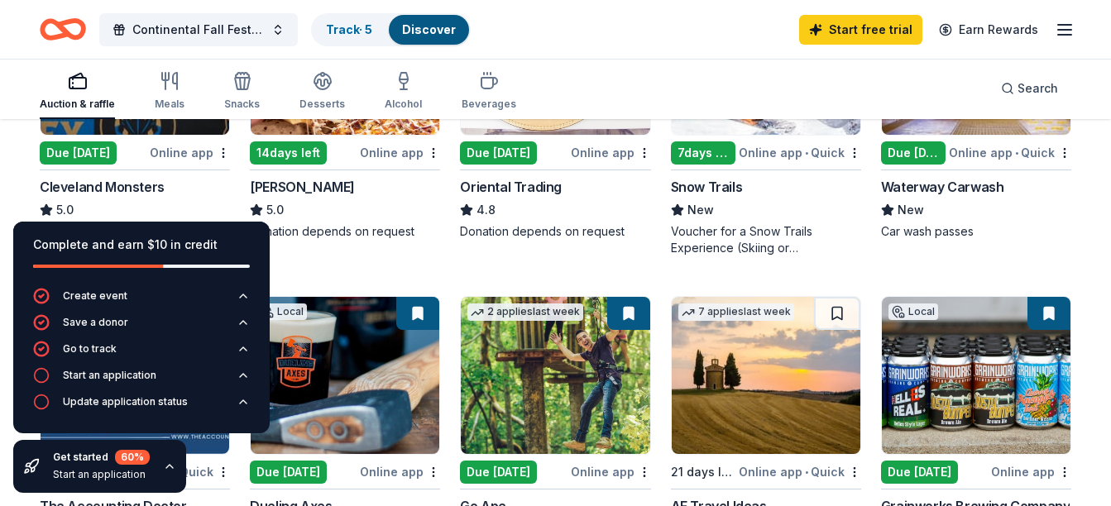
scroll to position [414, 0]
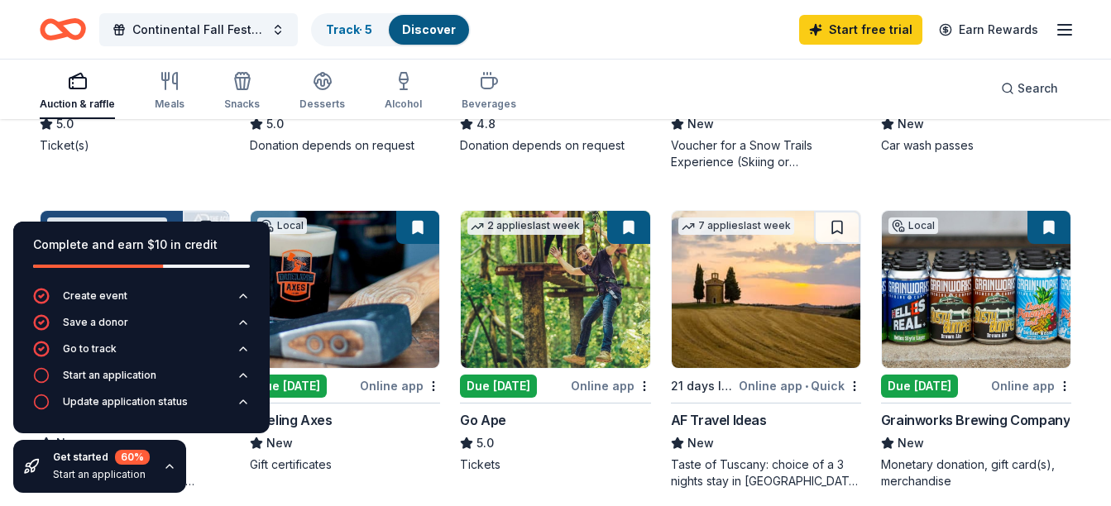
click at [590, 389] on div "Online app" at bounding box center [611, 385] width 80 height 21
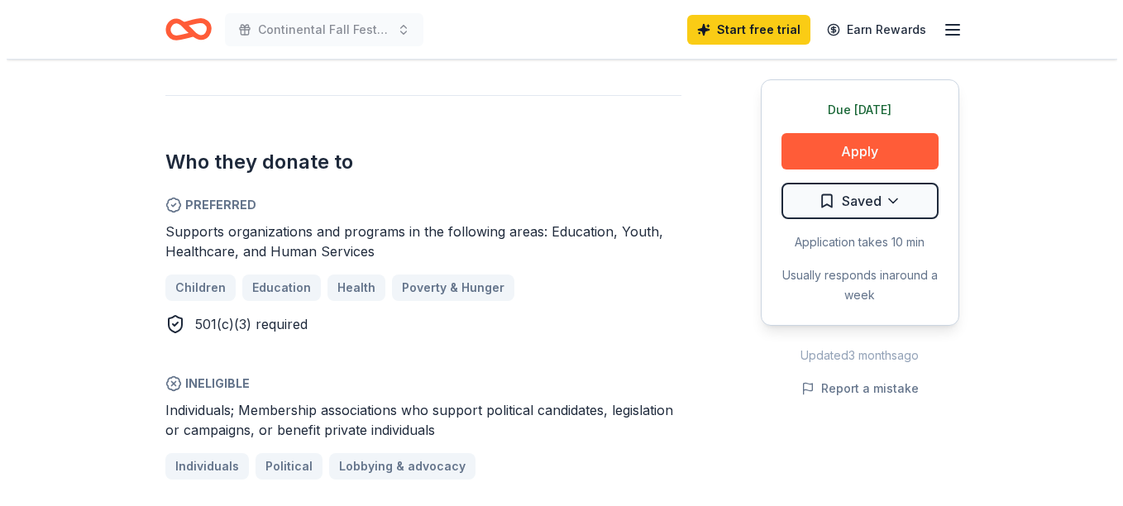
scroll to position [827, 0]
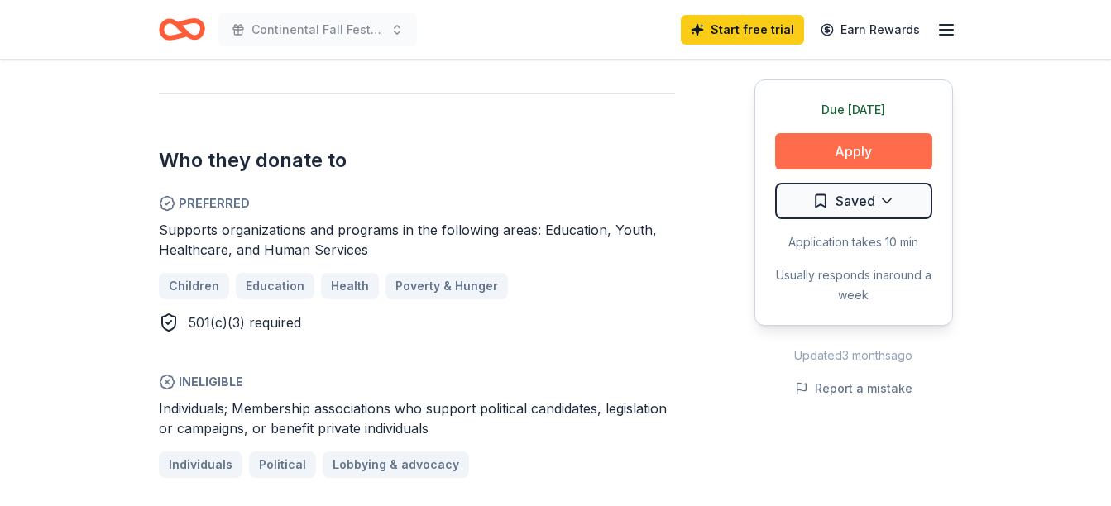
click at [817, 155] on button "Apply" at bounding box center [853, 151] width 157 height 36
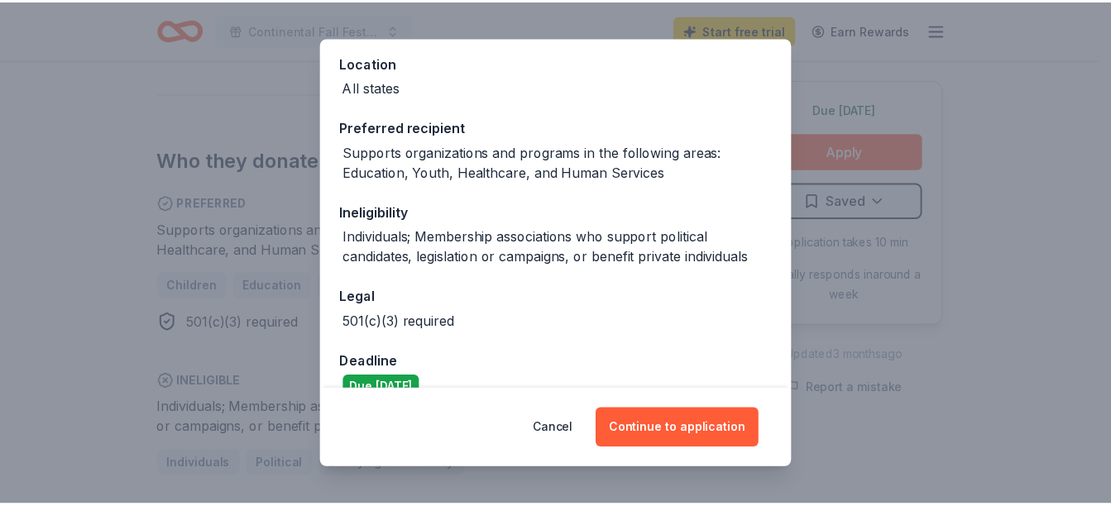
scroll to position [214, 0]
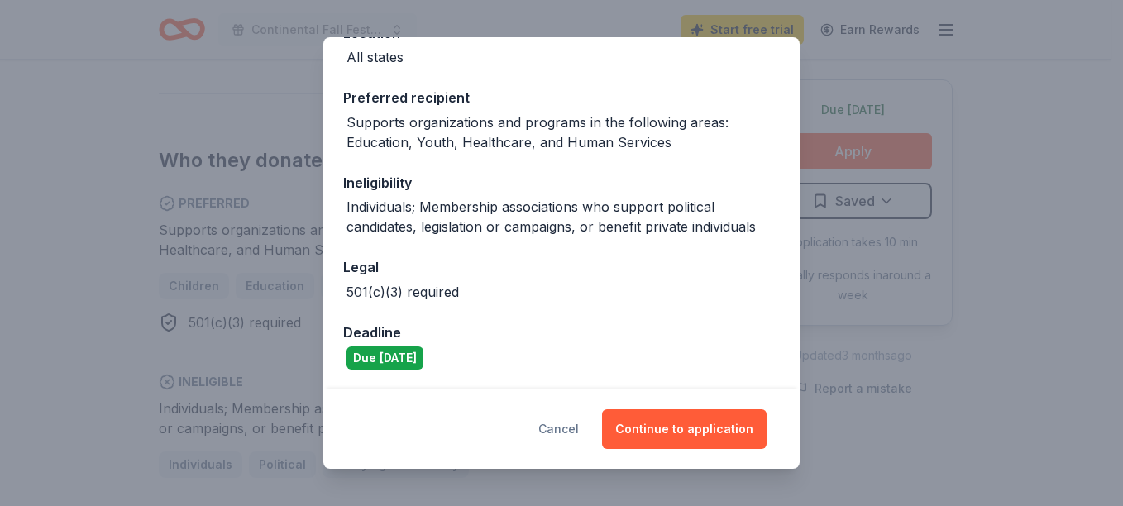
click at [565, 428] on button "Cancel" at bounding box center [558, 429] width 41 height 40
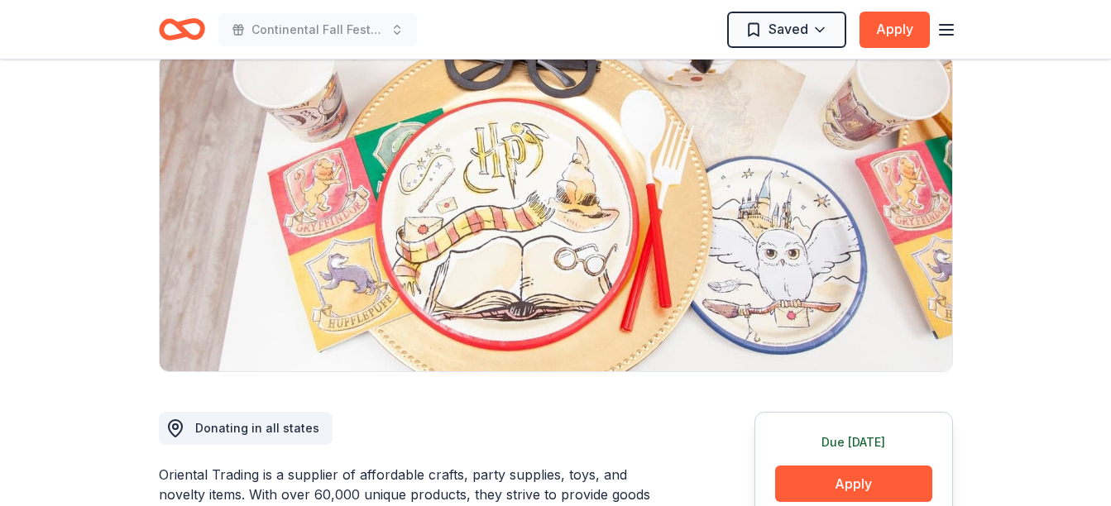
scroll to position [0, 0]
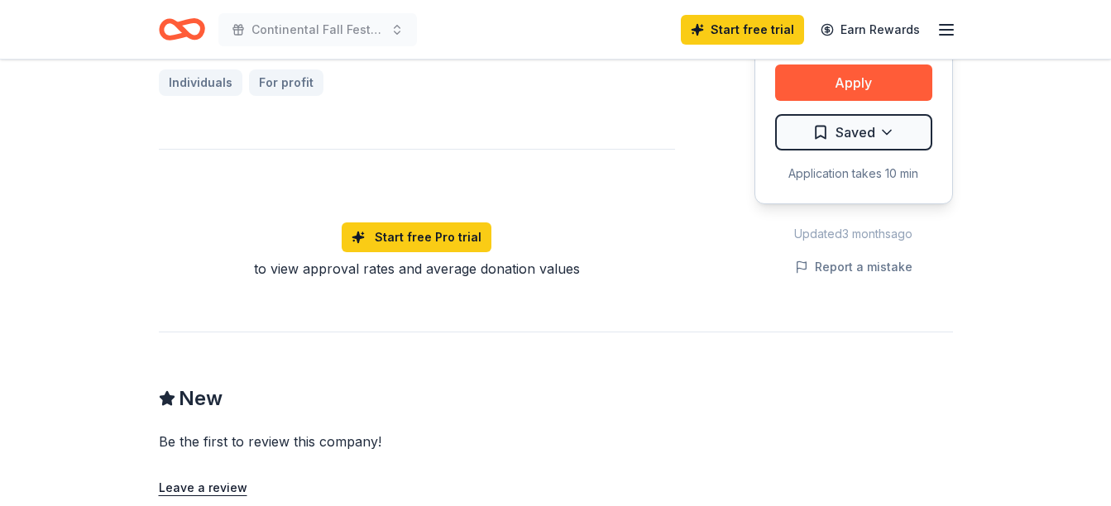
scroll to position [1158, 0]
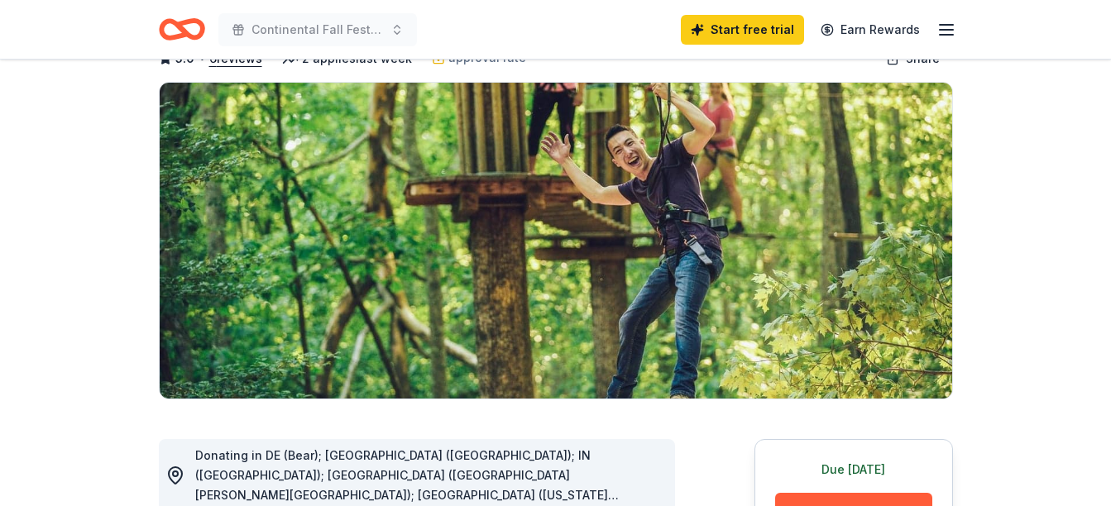
scroll to position [83, 0]
